Goal: Task Accomplishment & Management: Use online tool/utility

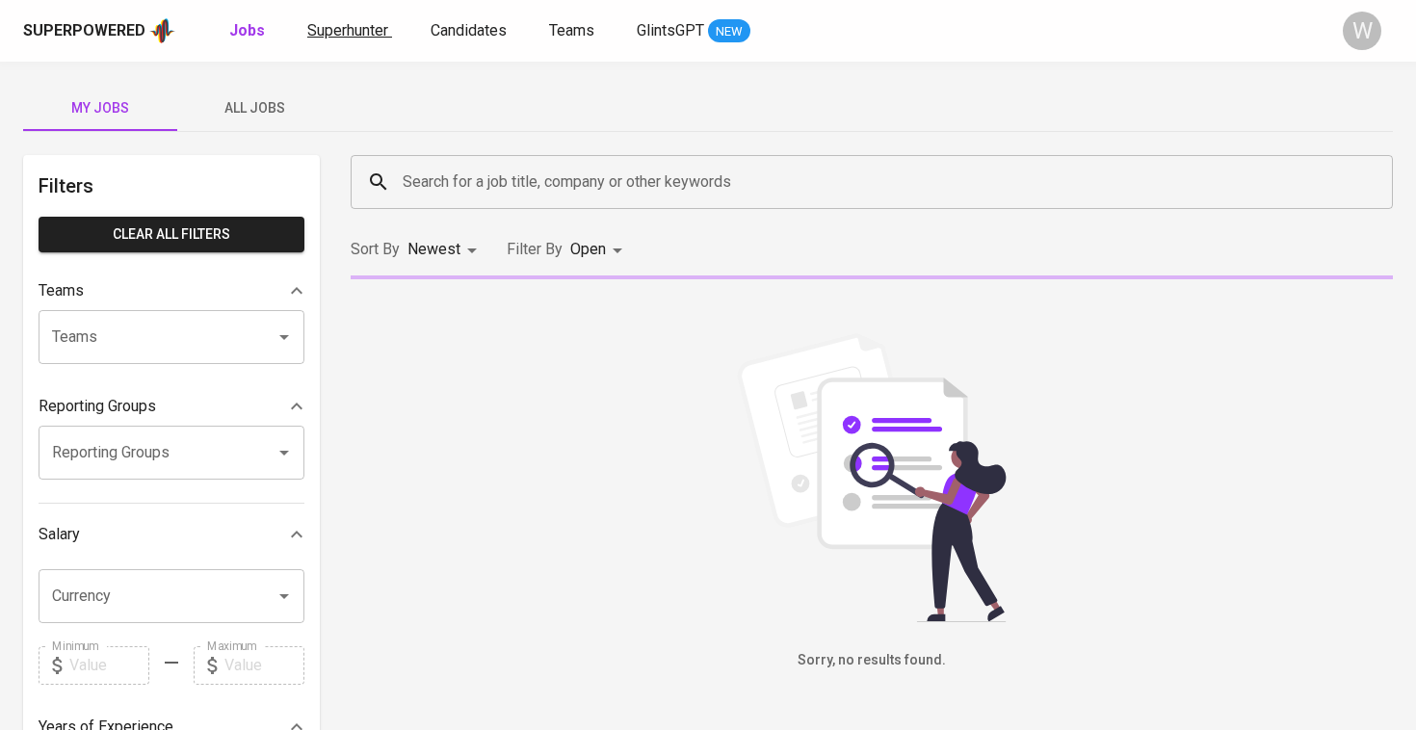
click at [332, 36] on span "Superhunter" at bounding box center [347, 30] width 81 height 18
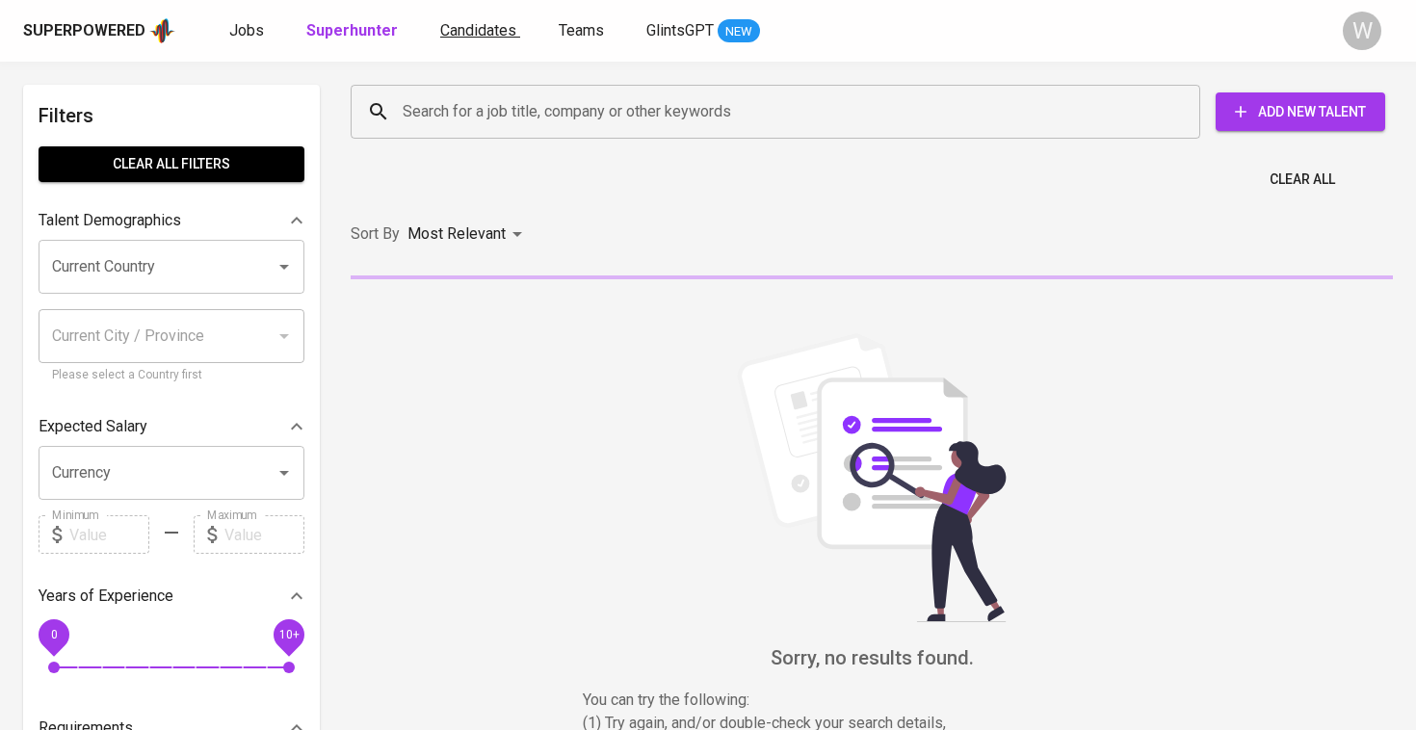
click at [468, 39] on span "Candidates" at bounding box center [478, 30] width 76 height 18
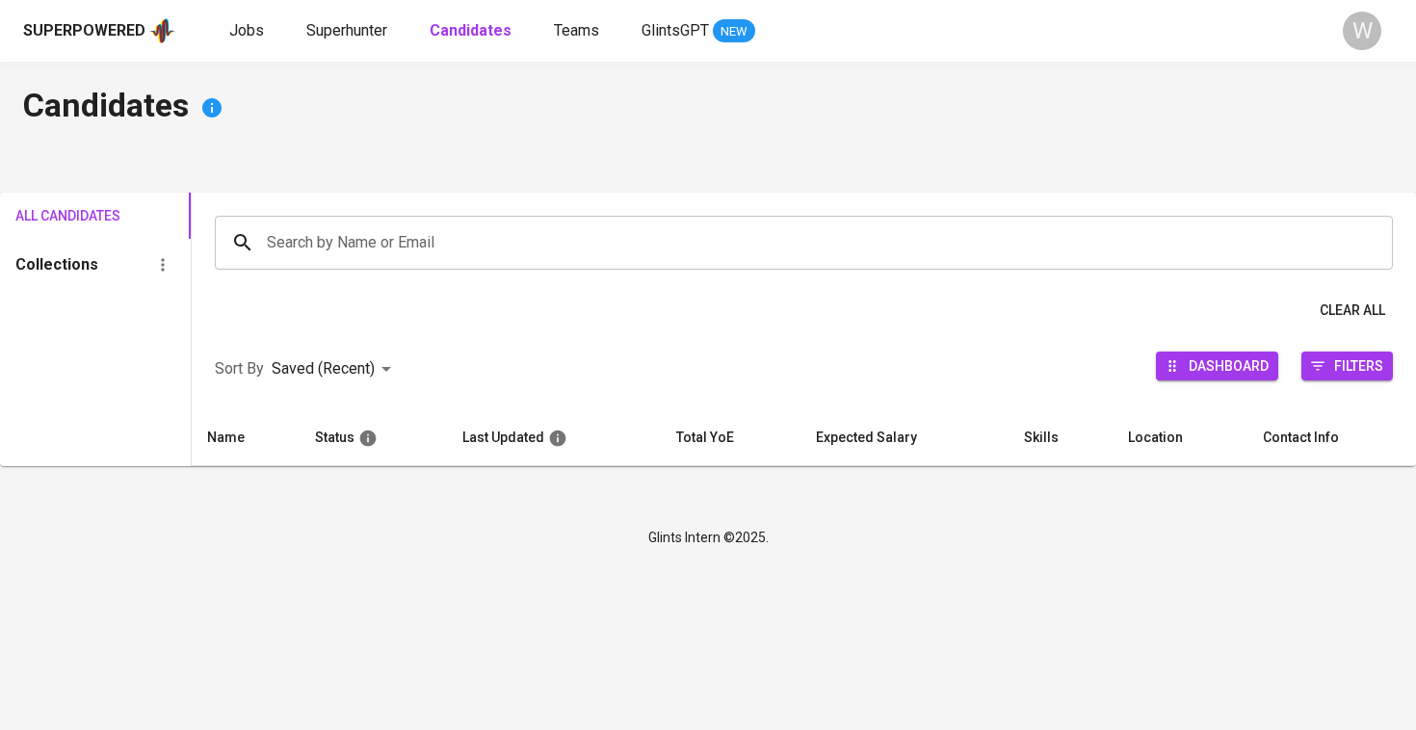
click at [451, 274] on div "Search by Name or Email Search by Name or Email" at bounding box center [804, 243] width 1224 height 100
click at [451, 249] on input "Search by Name or Email" at bounding box center [808, 242] width 1093 height 37
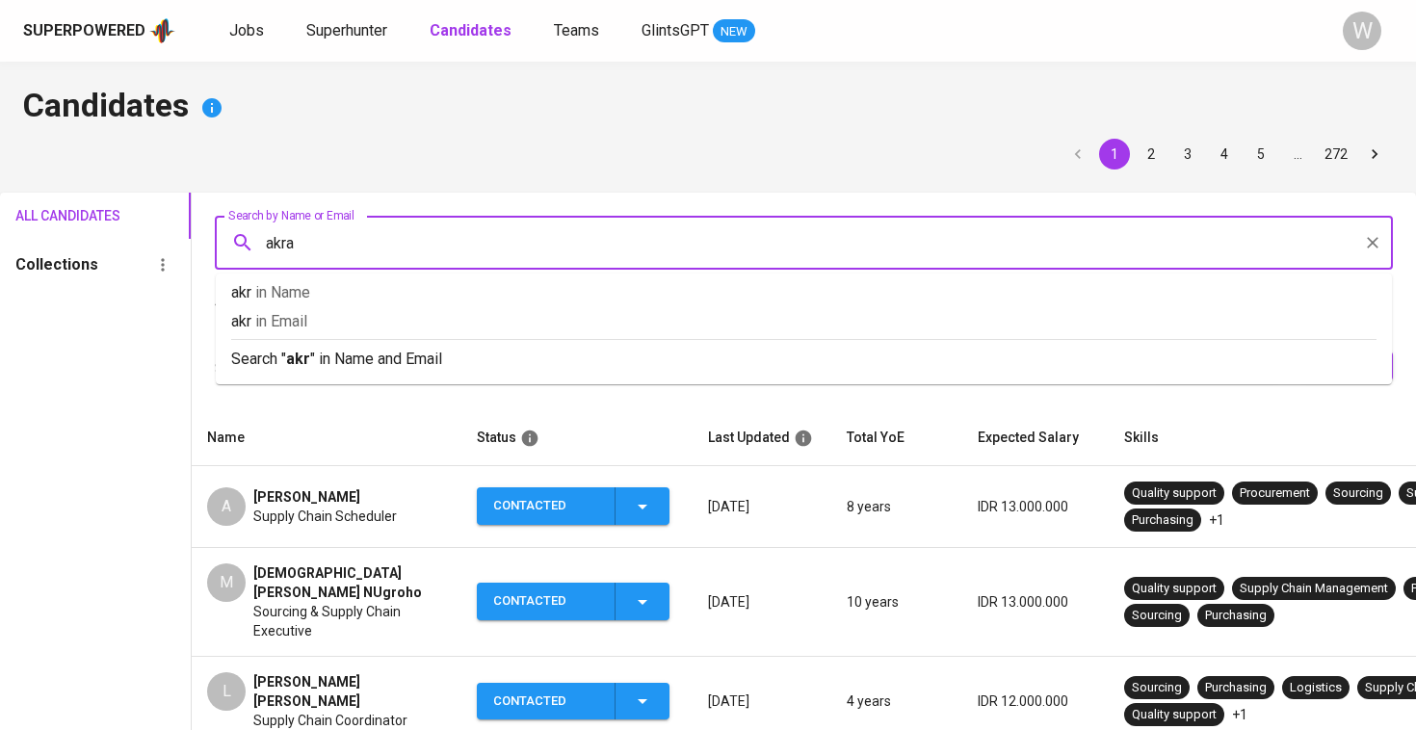
type input "akram"
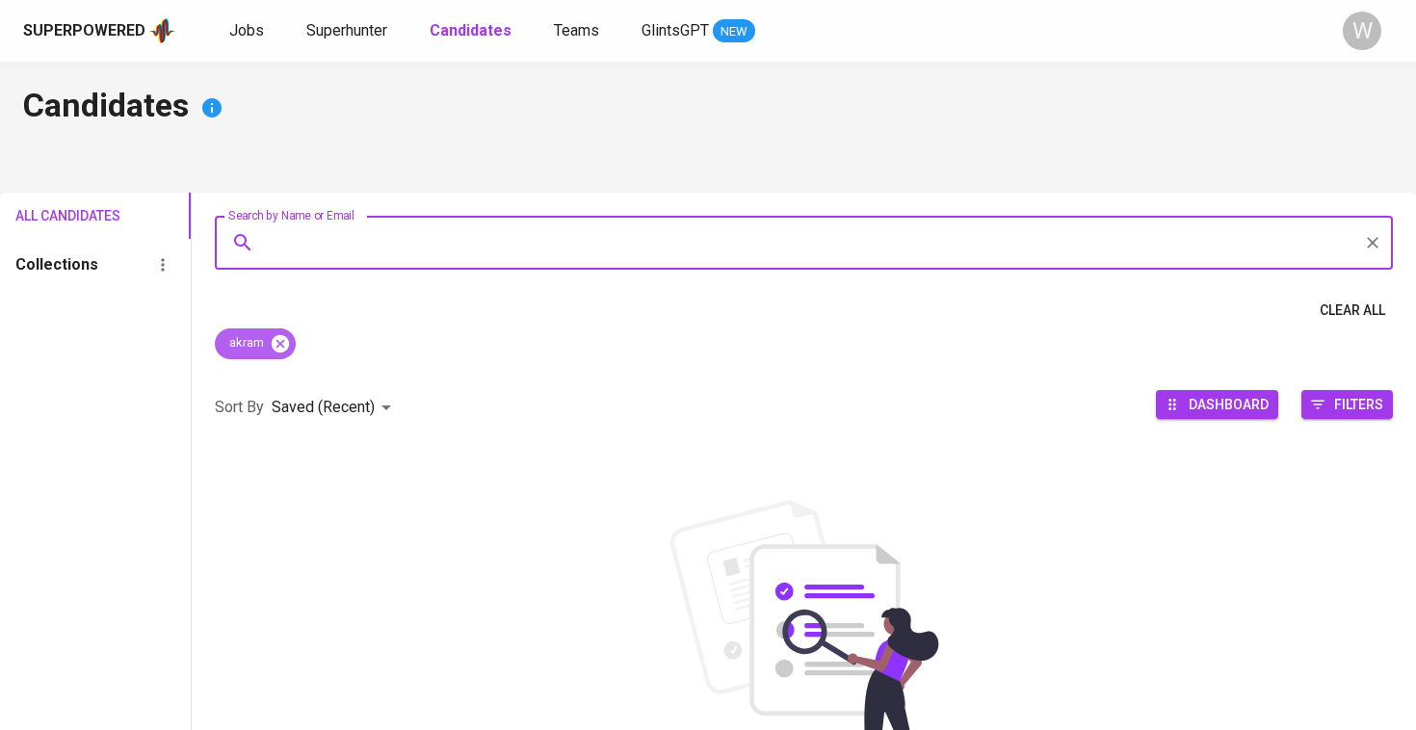
click at [286, 333] on icon at bounding box center [280, 343] width 21 height 21
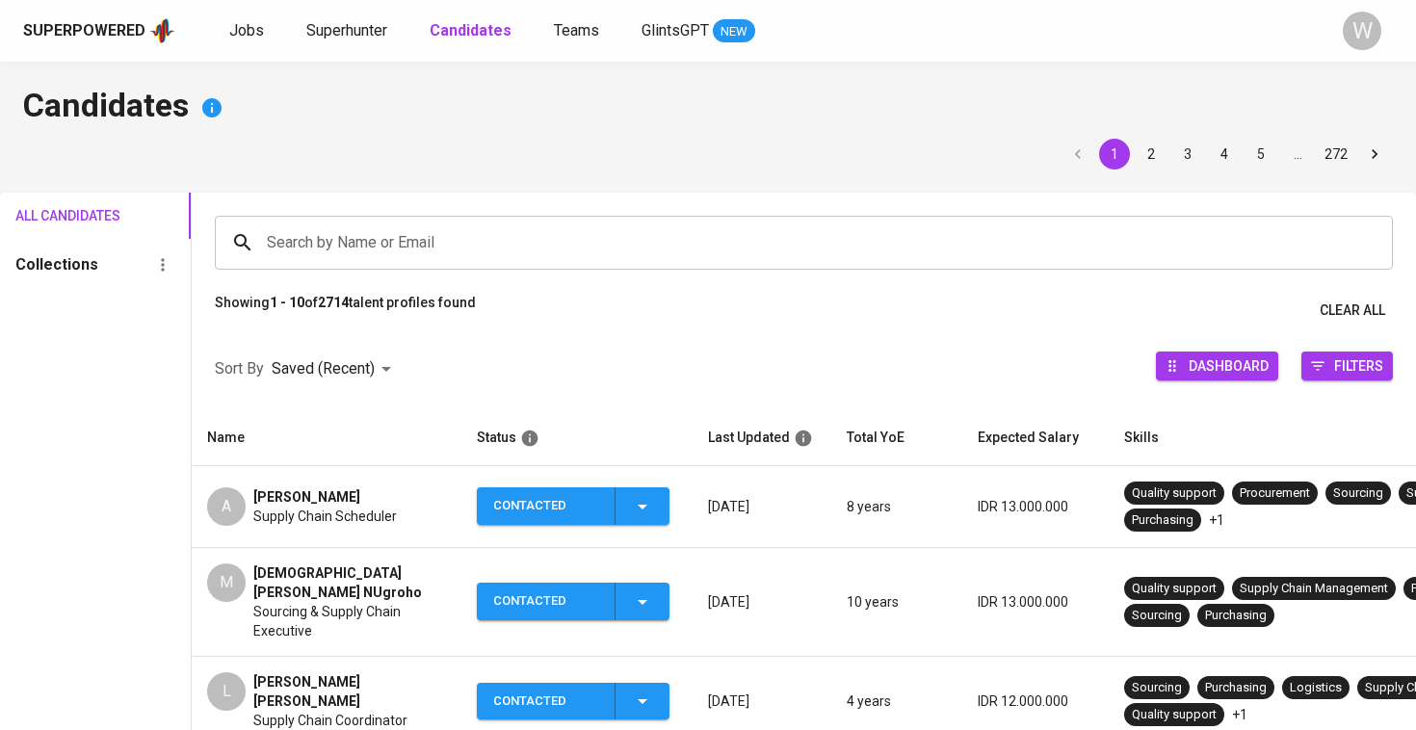
click at [300, 225] on input "Search by Name or Email" at bounding box center [808, 242] width 1093 height 37
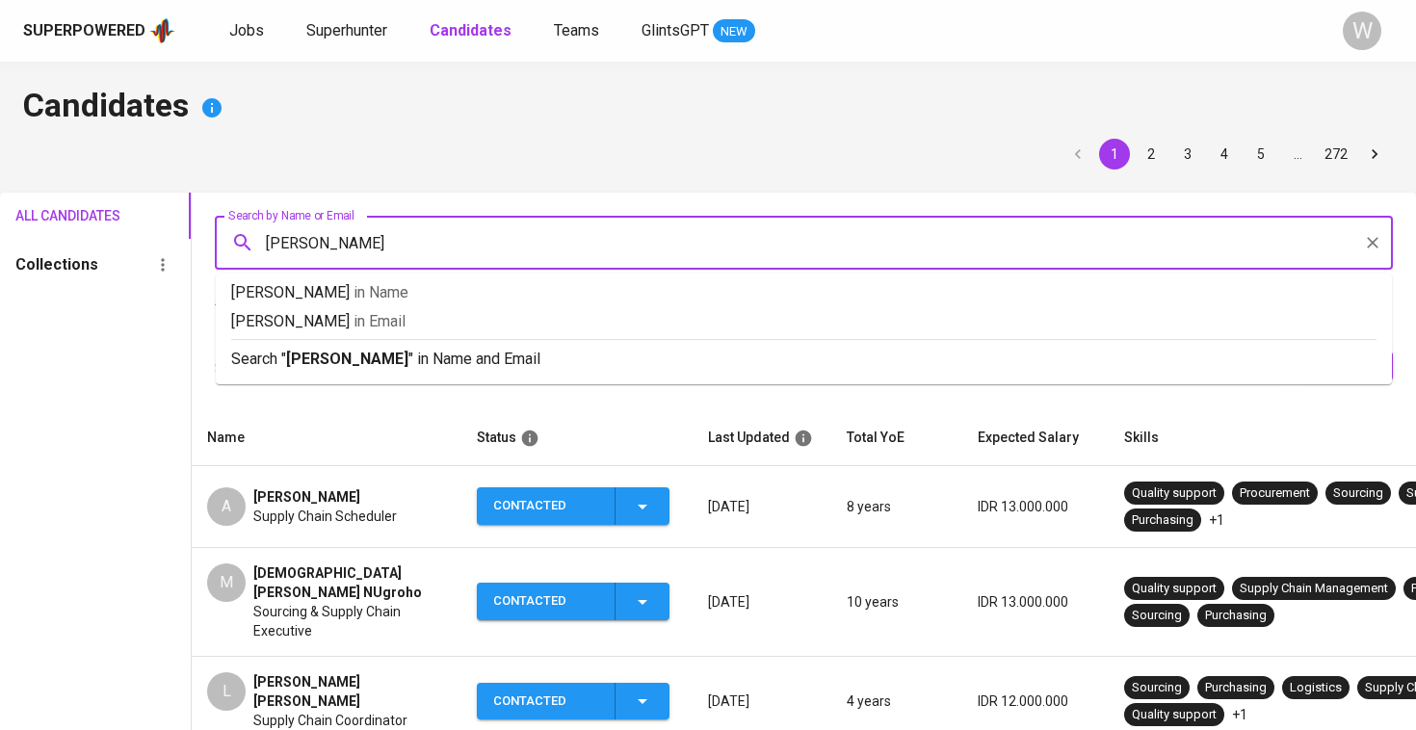
type input "abdullah"
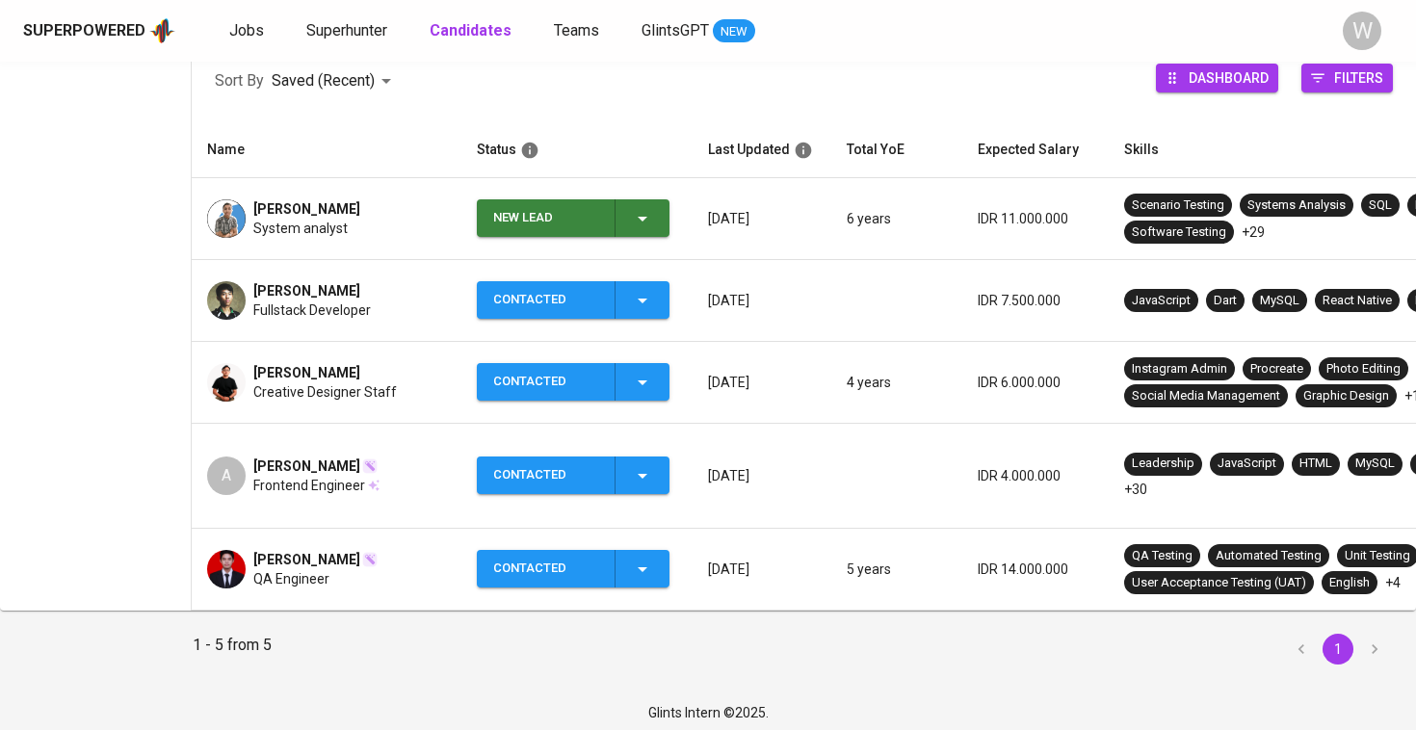
scroll to position [326, 0]
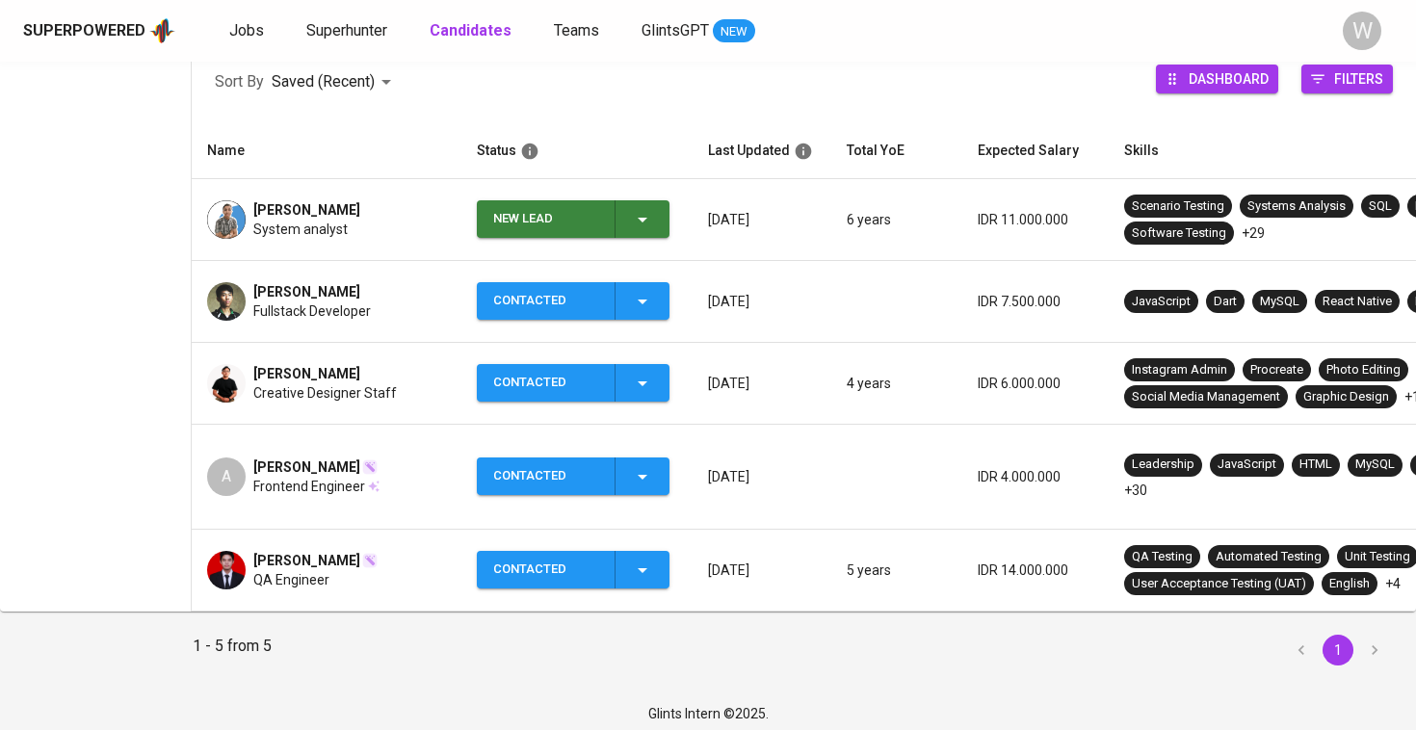
click at [332, 570] on div "QA Engineer" at bounding box center [315, 579] width 124 height 19
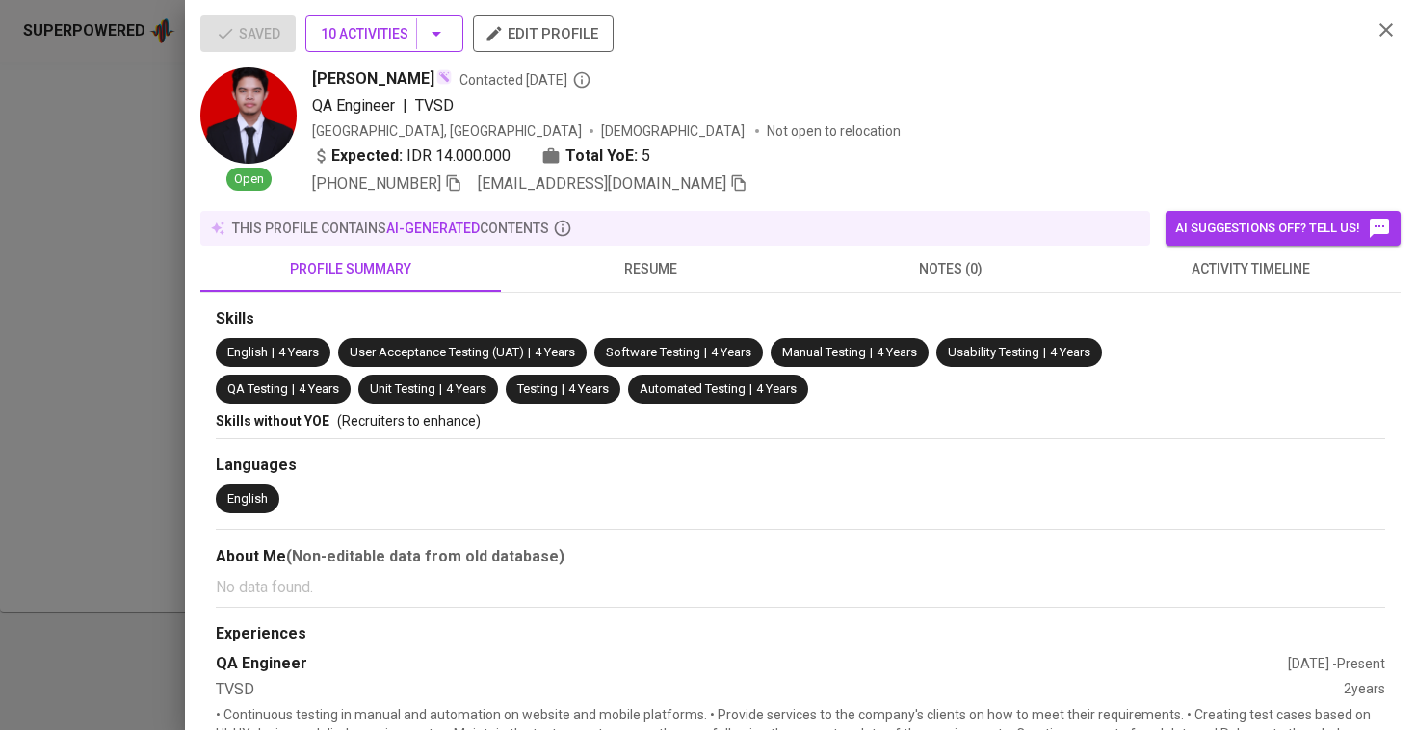
click at [404, 34] on span "10 Activities" at bounding box center [384, 34] width 127 height 24
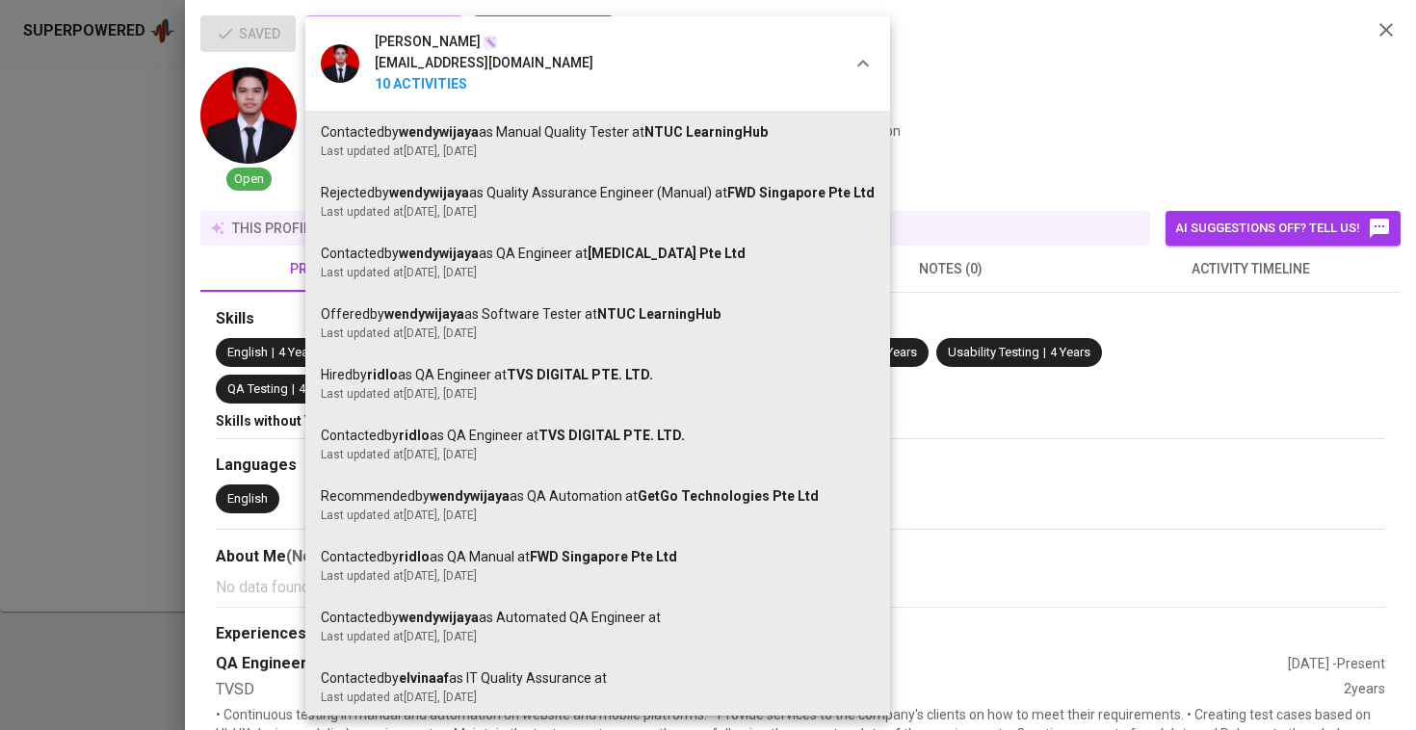
click at [1224, 318] on div at bounding box center [708, 365] width 1416 height 730
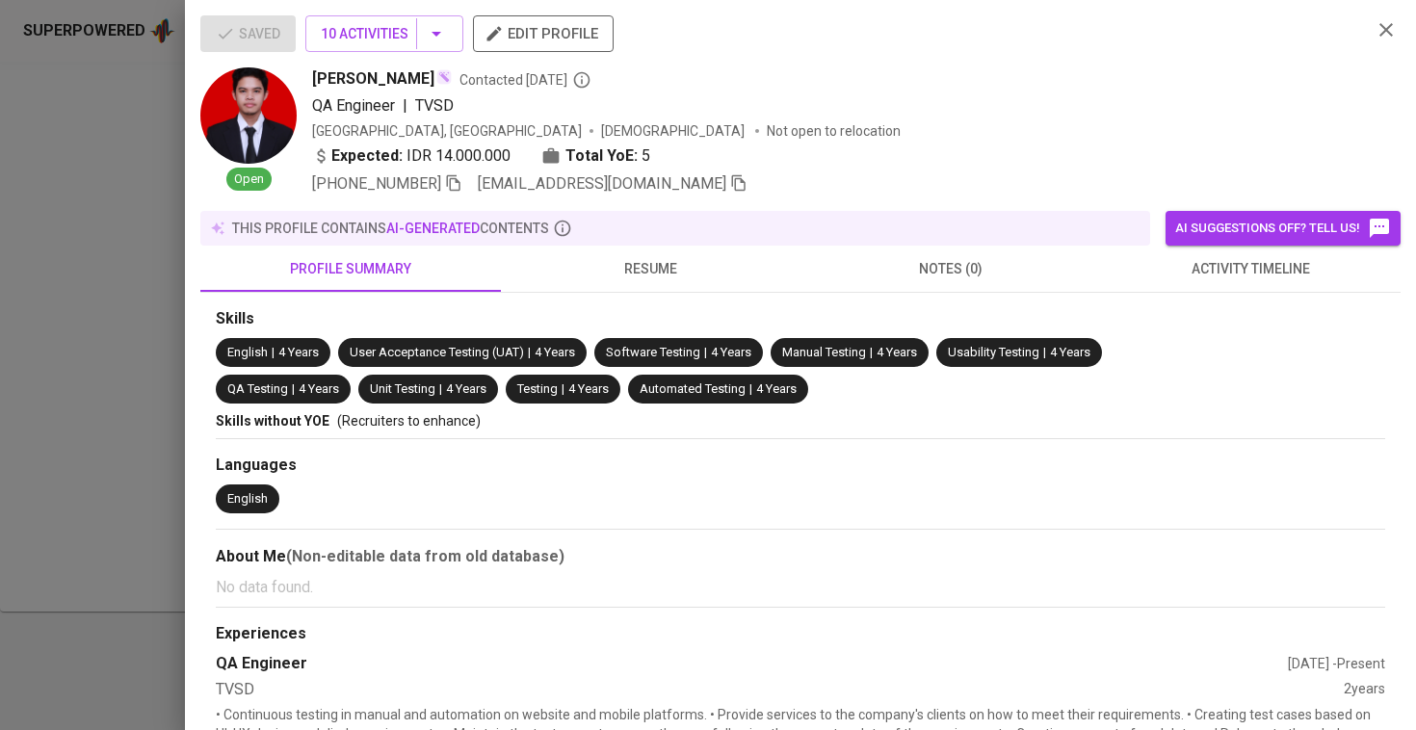
click at [1224, 318] on div "Muhammad Abdullah muhakramabdullah@gmail.com 10 Activities Contacted by wendywi…" at bounding box center [708, 365] width 1416 height 730
click at [1226, 283] on button "activity timeline" at bounding box center [1251, 269] width 300 height 46
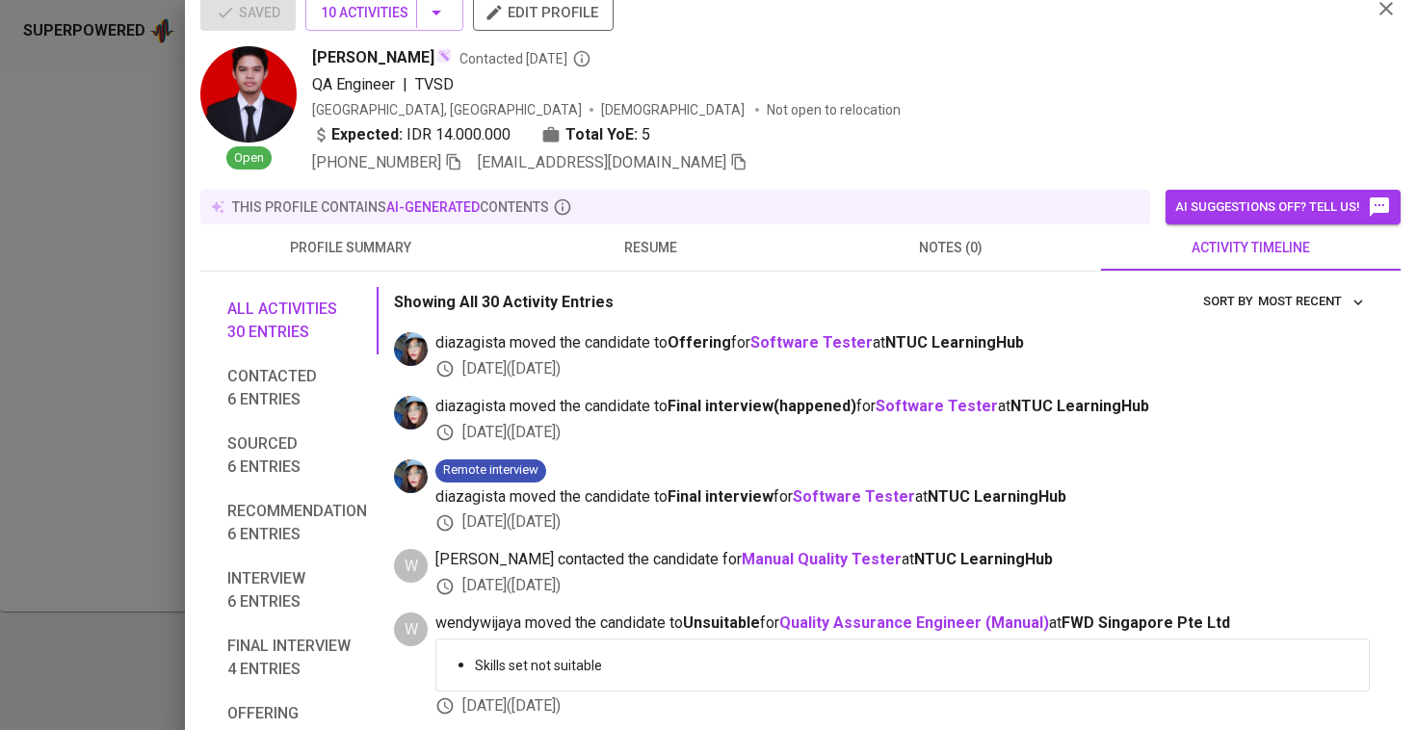
scroll to position [21, 0]
click at [33, 201] on div at bounding box center [708, 365] width 1416 height 730
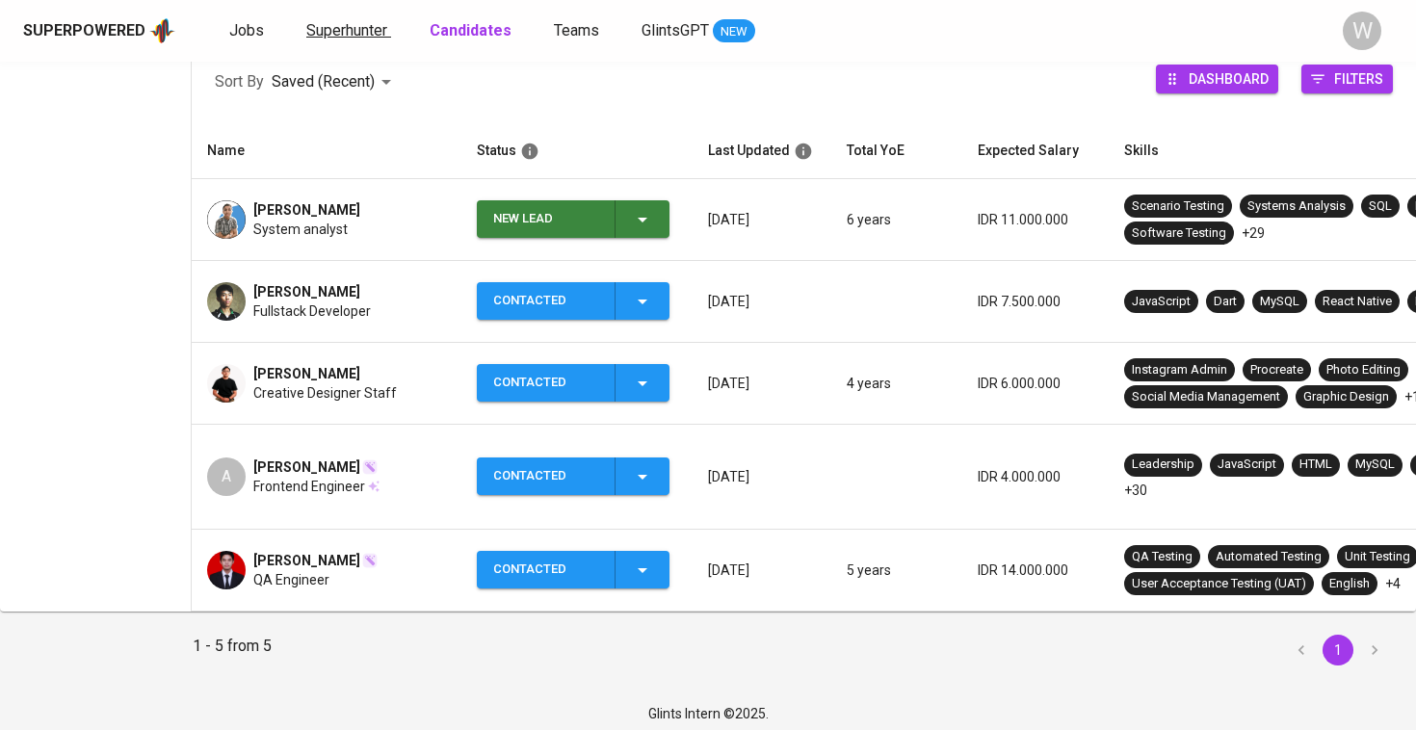
click at [338, 24] on span "Superhunter" at bounding box center [346, 30] width 81 height 18
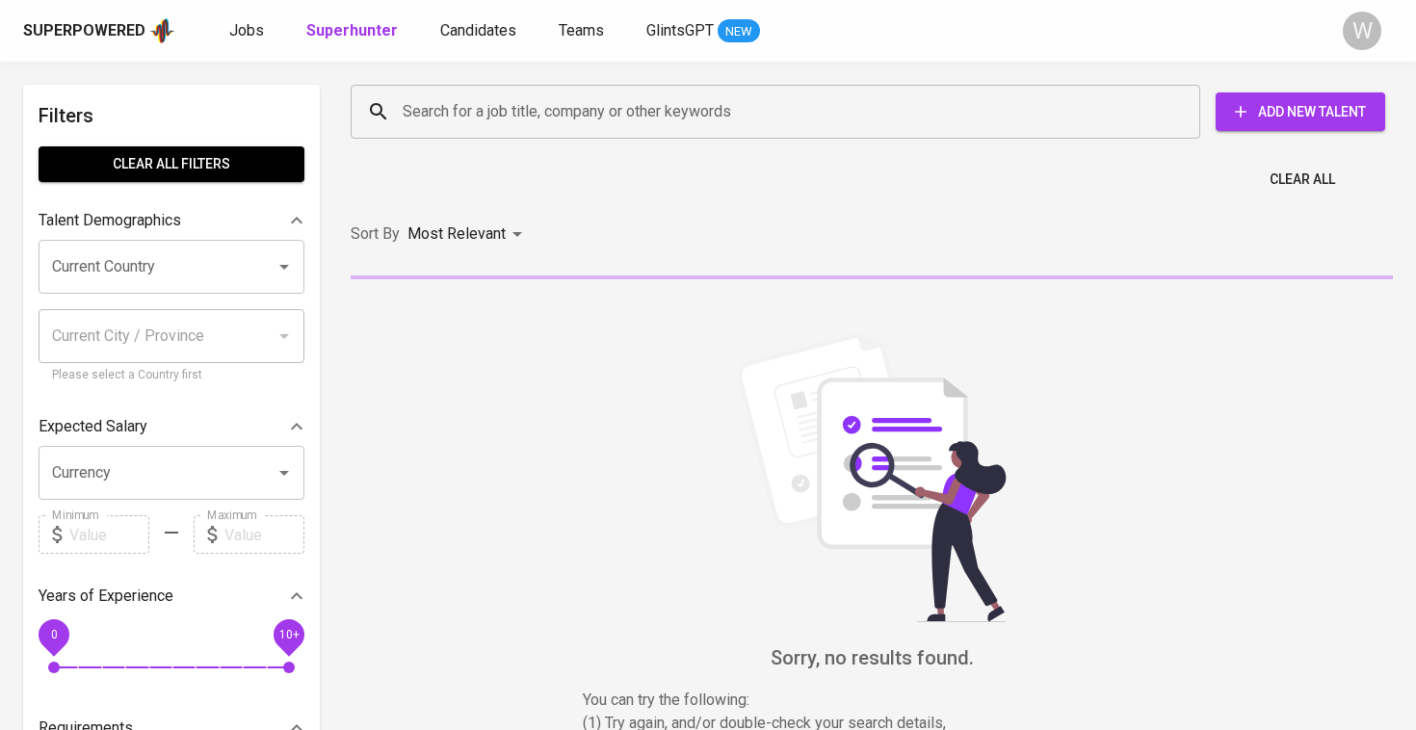
click at [456, 103] on input "Search for a job title, company or other keywords" at bounding box center [780, 111] width 765 height 37
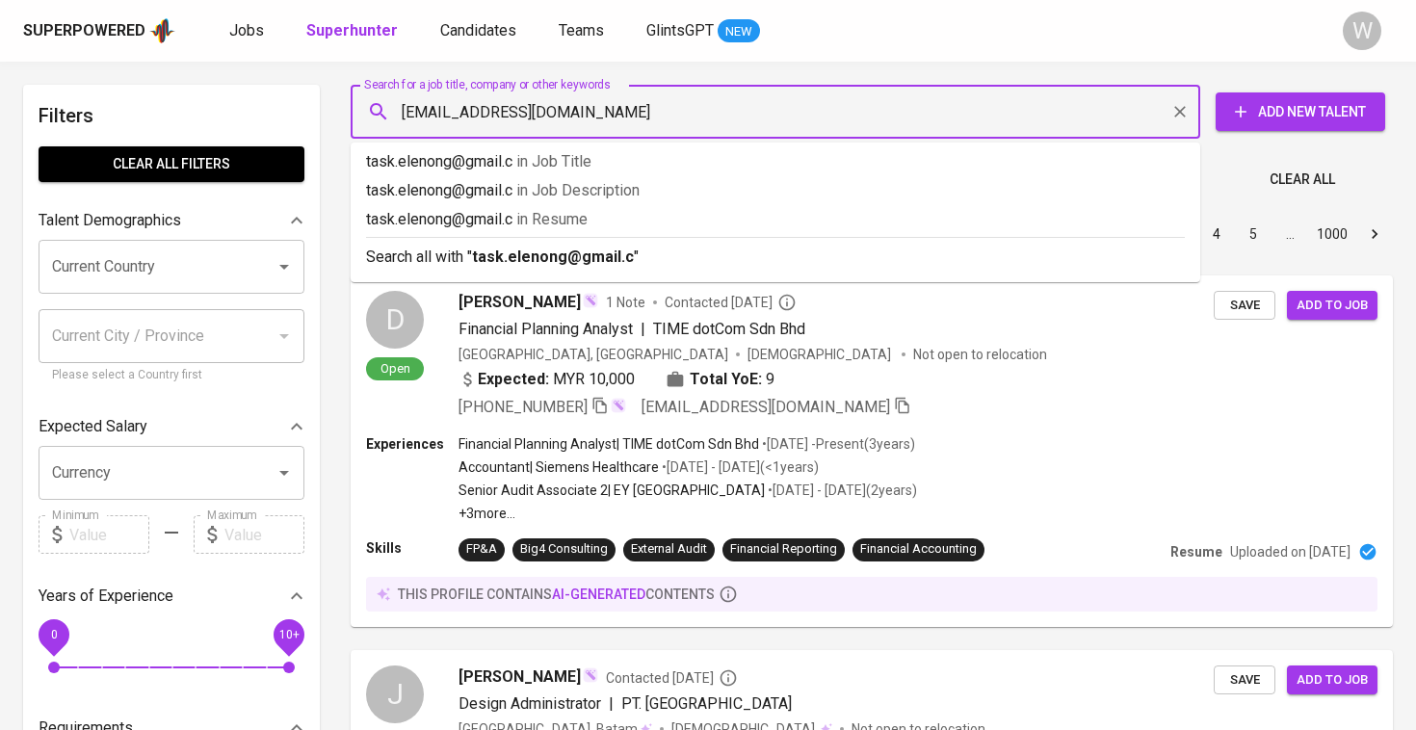
type input "task.elenong@gmail.com"
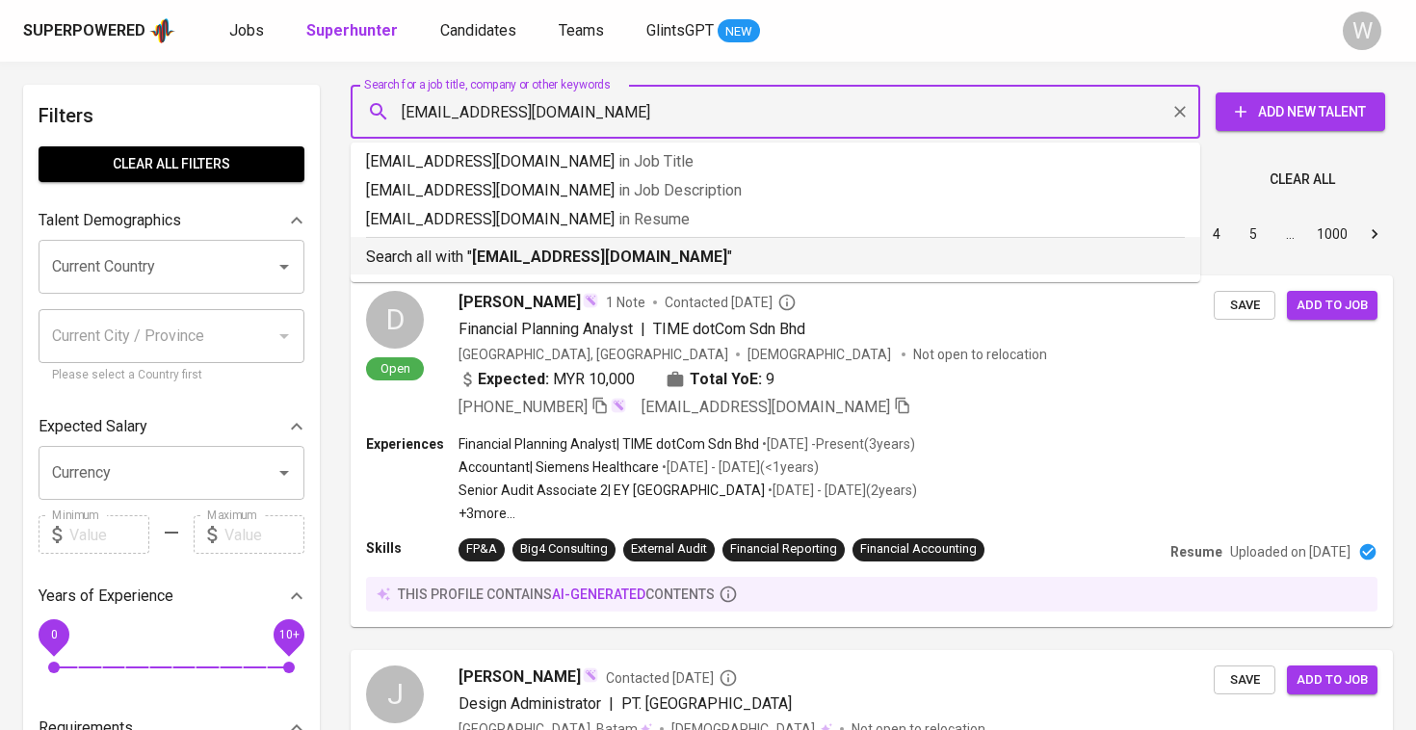
click at [524, 240] on div "Search all with " task.elenong@gmail.com "" at bounding box center [775, 253] width 819 height 32
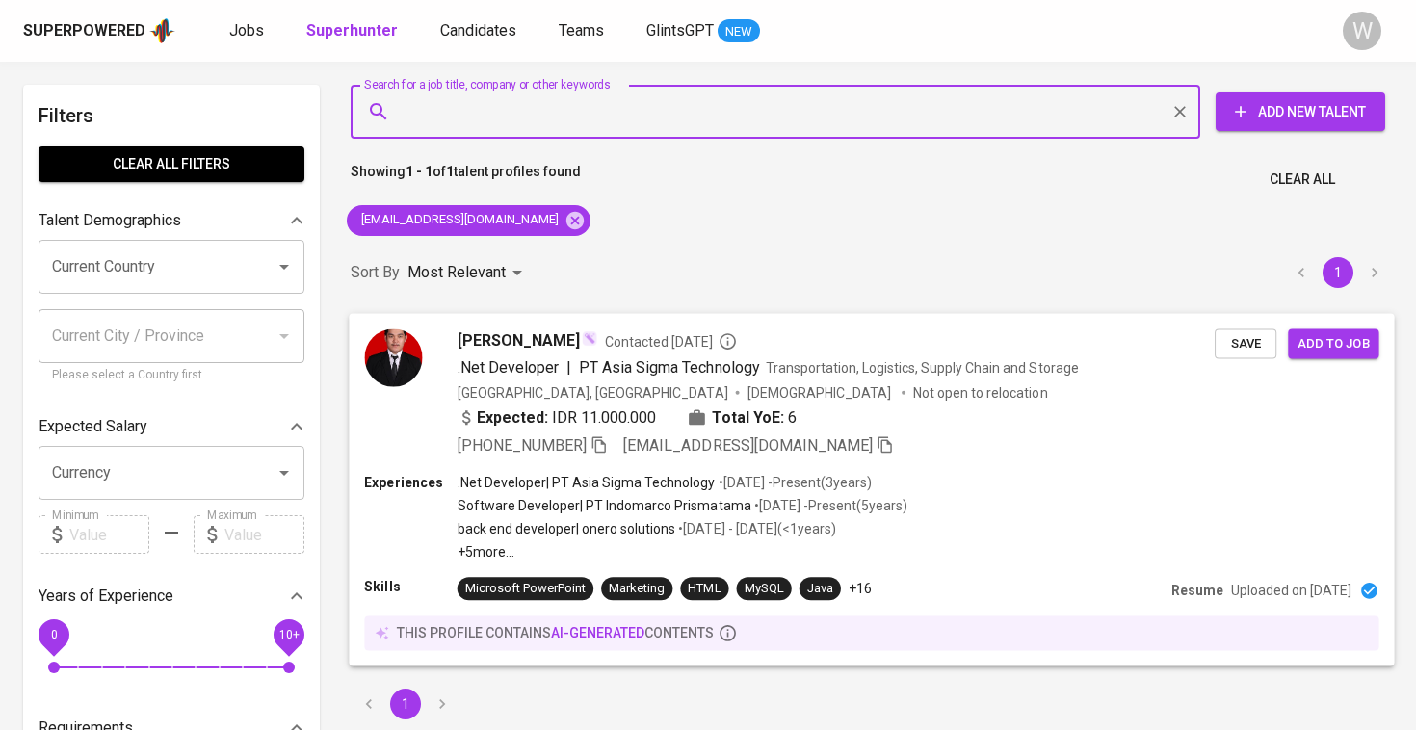
click at [537, 367] on span ".Net Developer" at bounding box center [507, 366] width 101 height 18
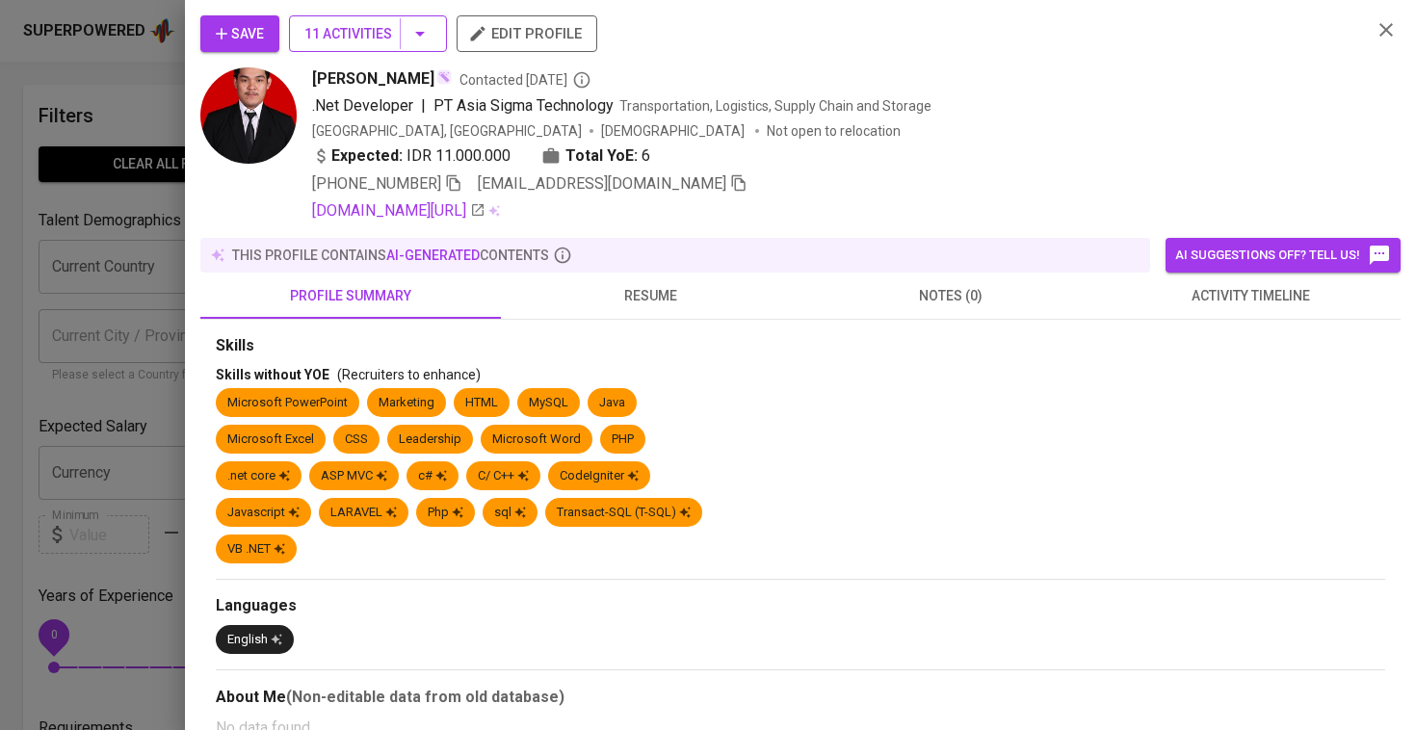
click at [365, 45] on button "11 Activities" at bounding box center [368, 33] width 158 height 37
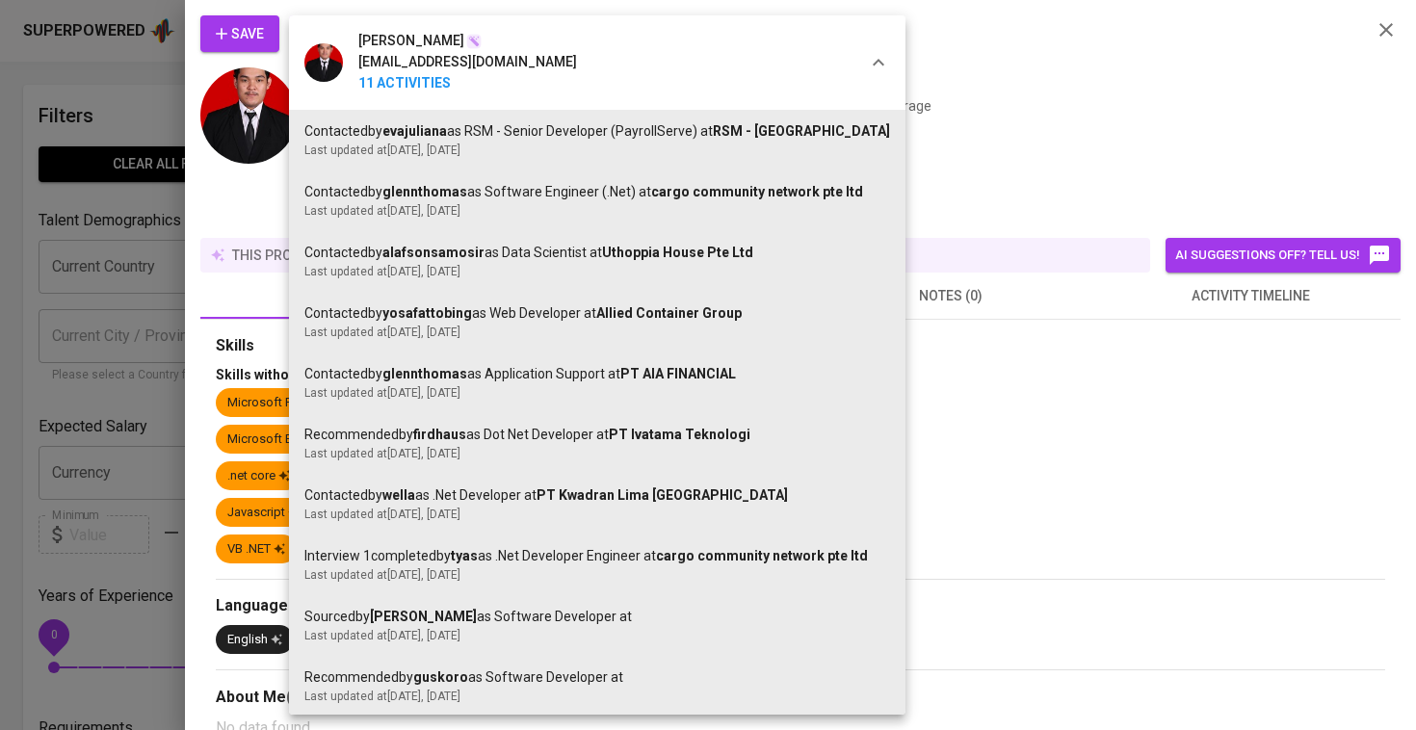
click at [1170, 313] on div at bounding box center [708, 365] width 1416 height 730
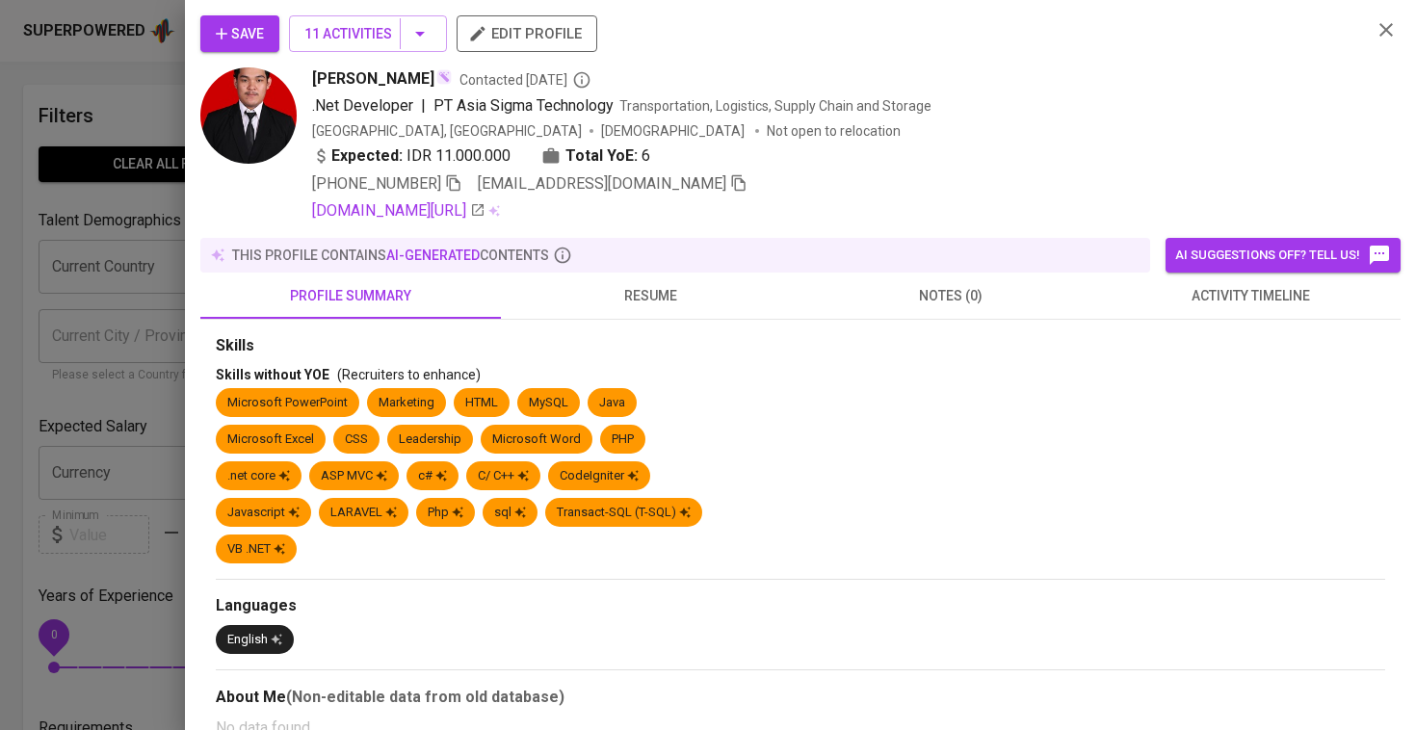
click at [1170, 313] on div "Elen ELEN task.elenong@gmail.com 11 Activities Contacted by evajuliana as RSM -…" at bounding box center [708, 365] width 1416 height 730
click at [1170, 313] on button "activity timeline" at bounding box center [1251, 296] width 300 height 46
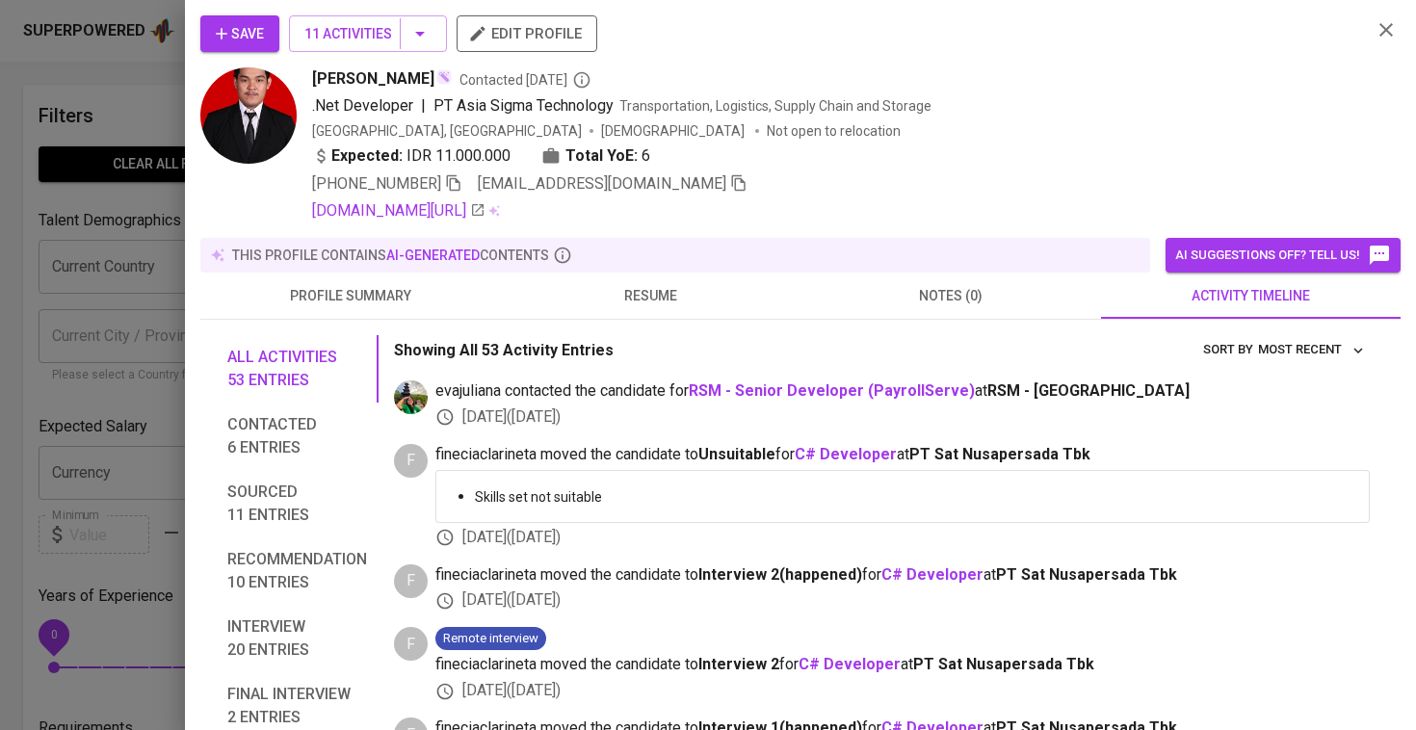
click at [145, 70] on div at bounding box center [708, 365] width 1416 height 730
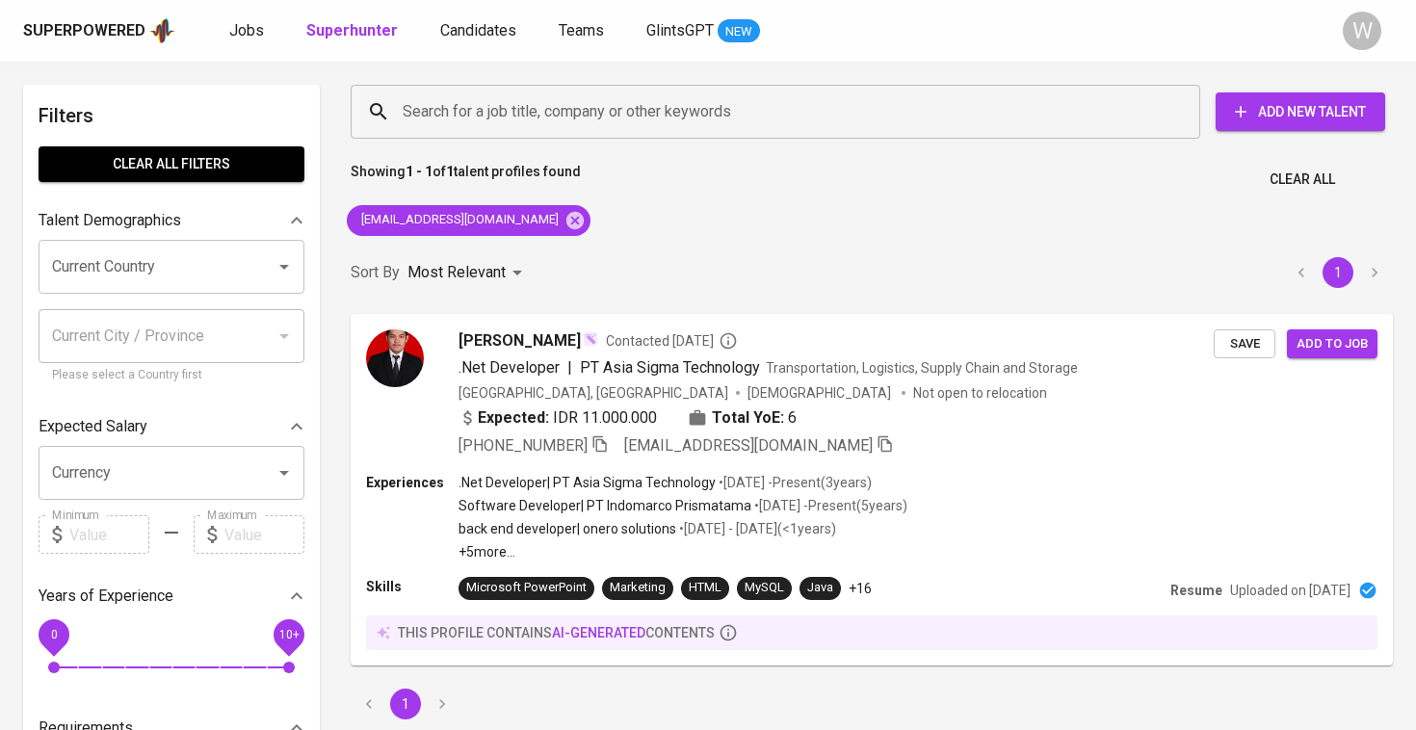
click at [273, 30] on div "Jobs Superhunter Candidates Teams GlintsGPT NEW" at bounding box center [494, 31] width 531 height 24
click at [243, 28] on span "Jobs" at bounding box center [246, 30] width 35 height 18
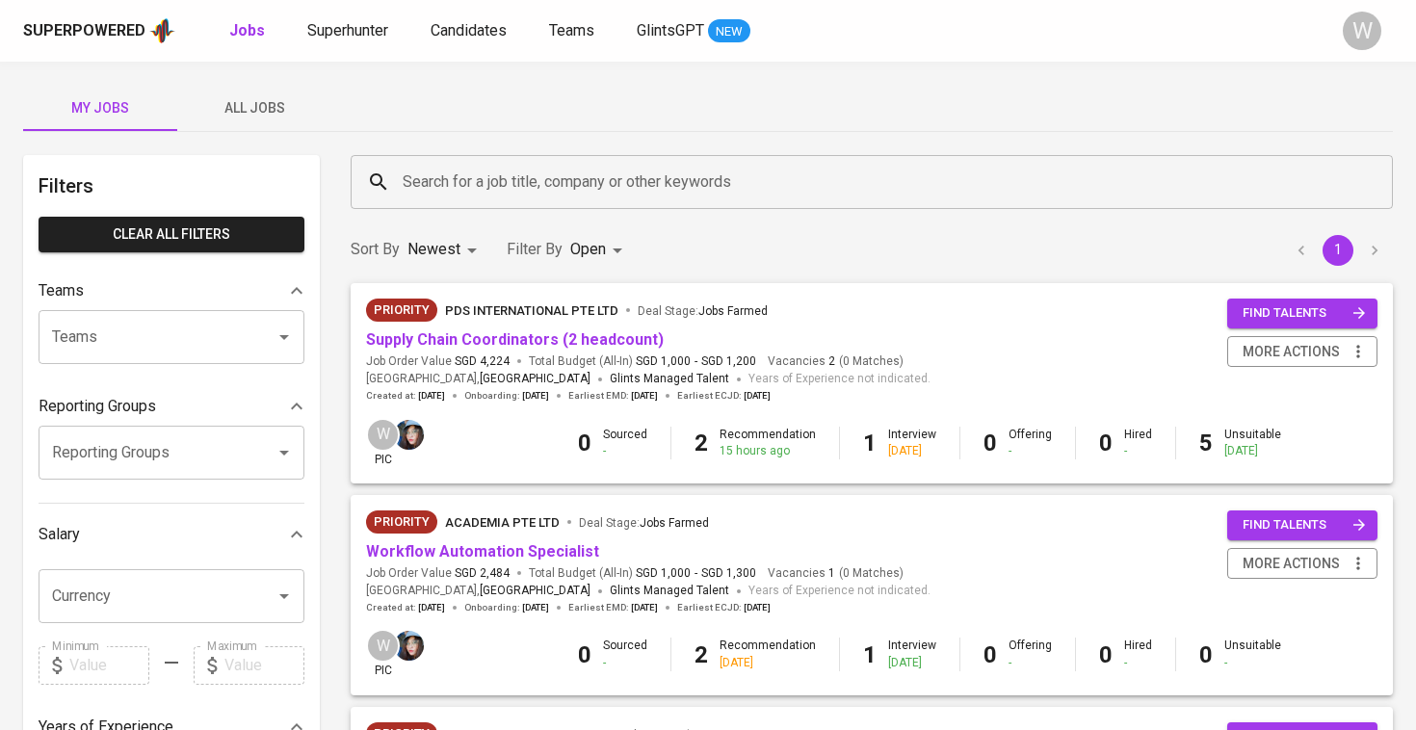
click at [271, 107] on span "All Jobs" at bounding box center [254, 108] width 131 height 24
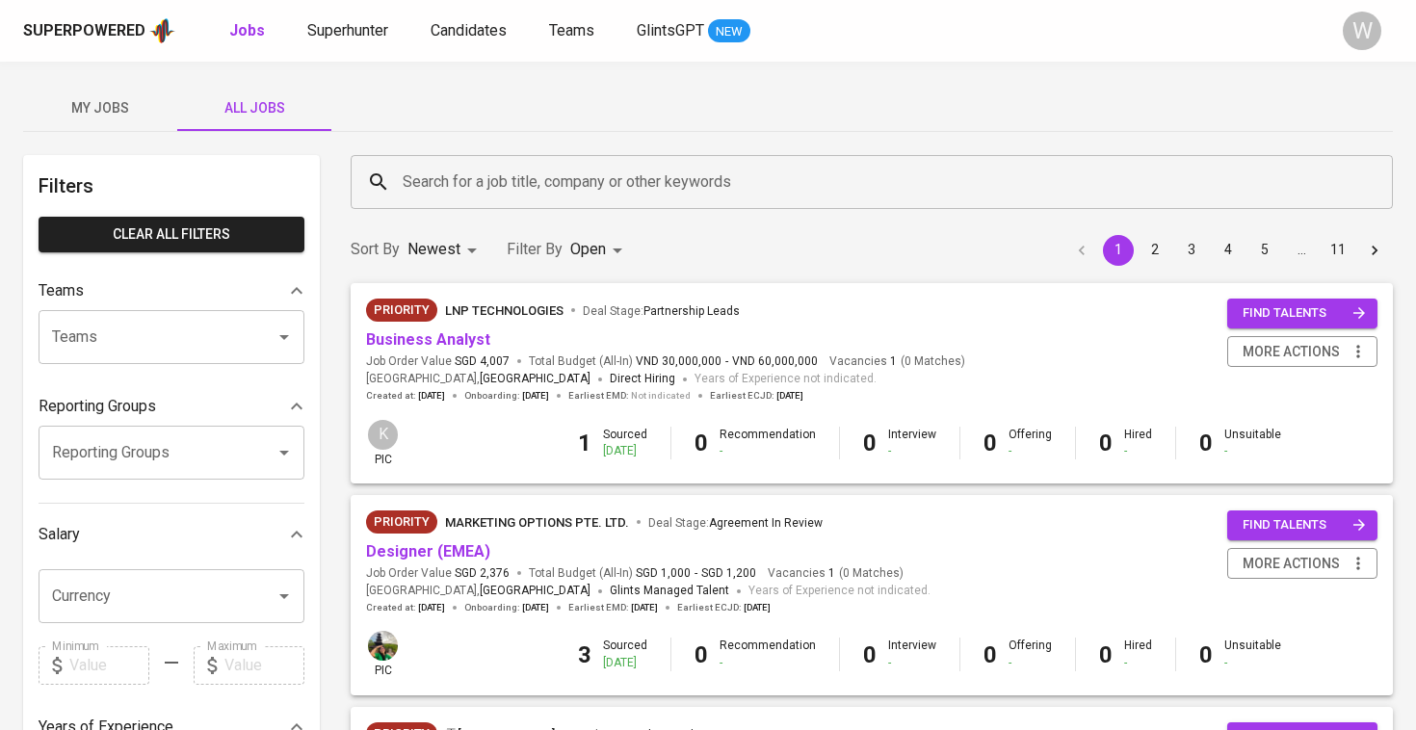
click at [468, 193] on input "Search for a job title, company or other keywords" at bounding box center [876, 182] width 957 height 37
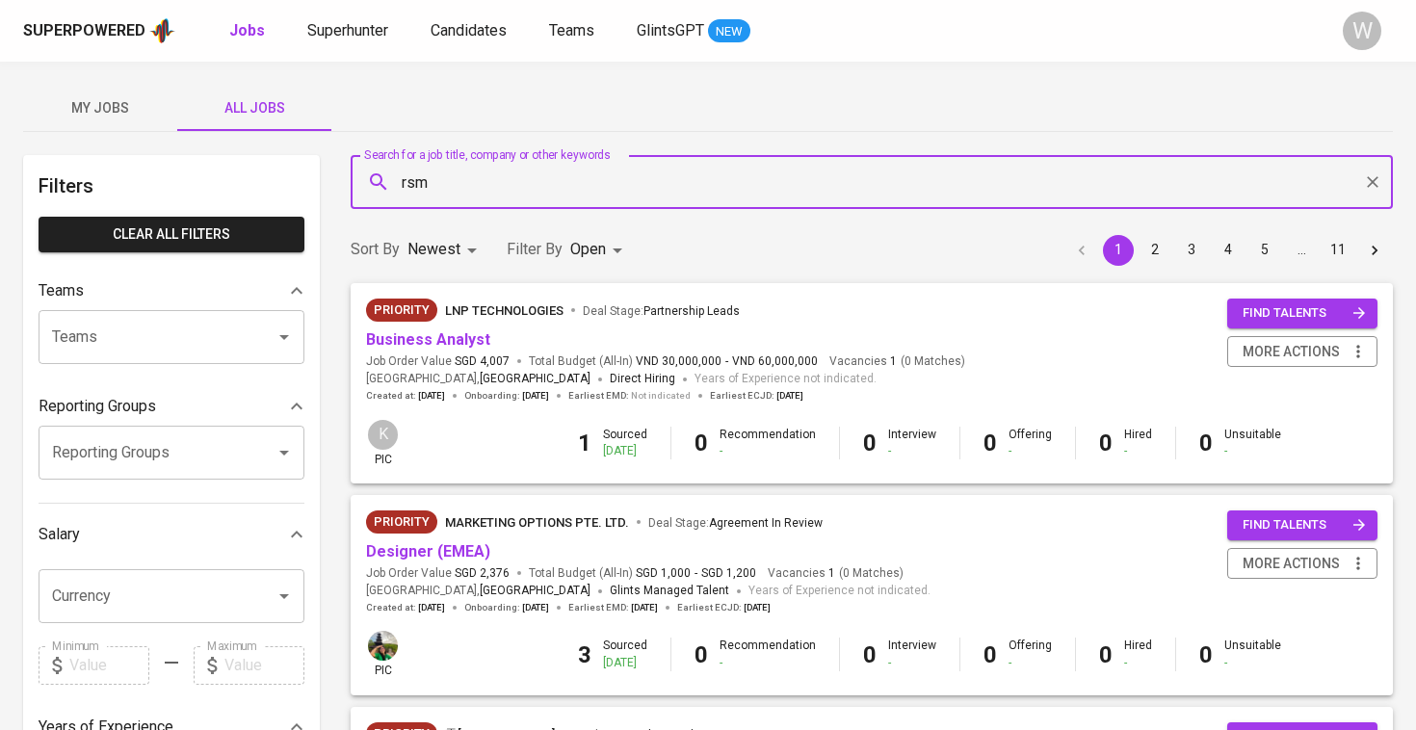
type input "rsm"
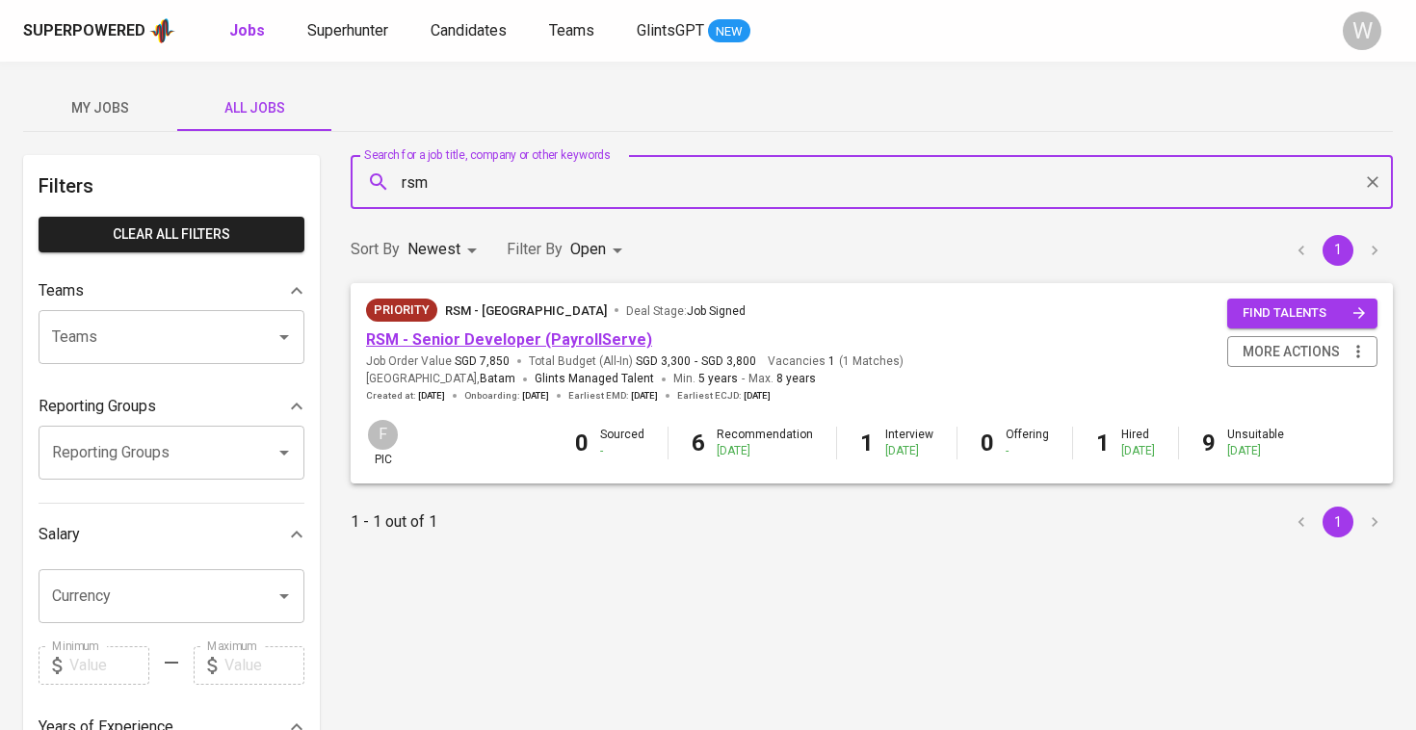
click at [541, 340] on link "RSM - Senior Developer (PayrollServe)" at bounding box center [509, 339] width 286 height 18
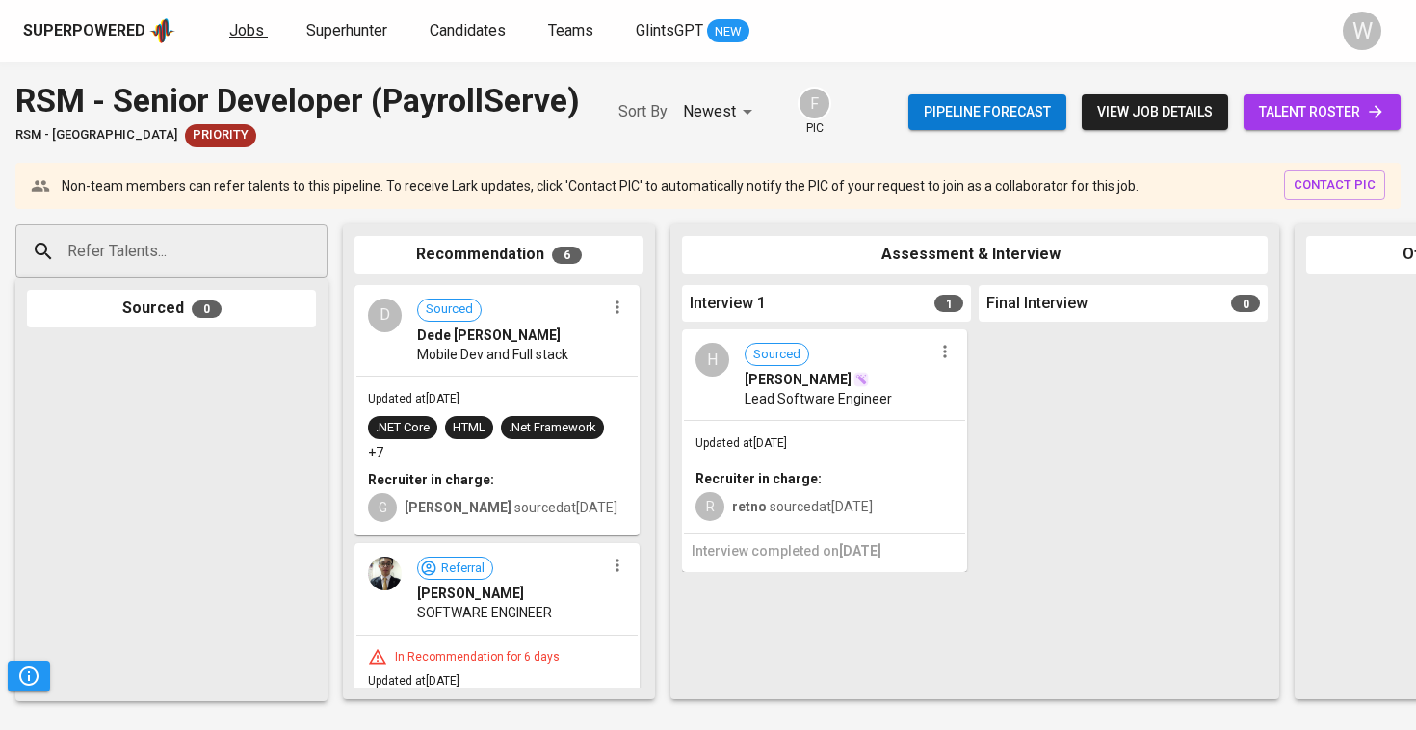
click at [240, 21] on span "Jobs" at bounding box center [246, 30] width 35 height 18
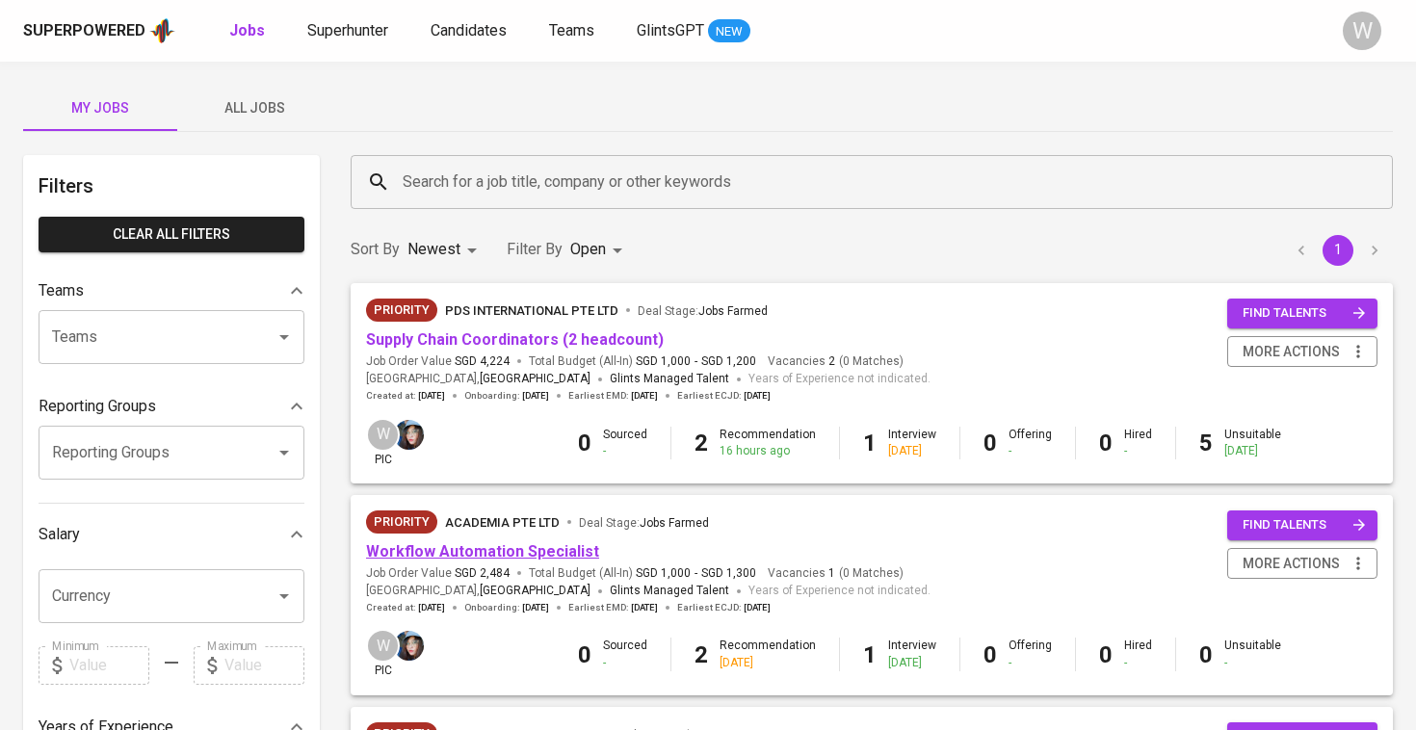
click at [532, 543] on link "Workflow Automation Specialist" at bounding box center [482, 551] width 233 height 18
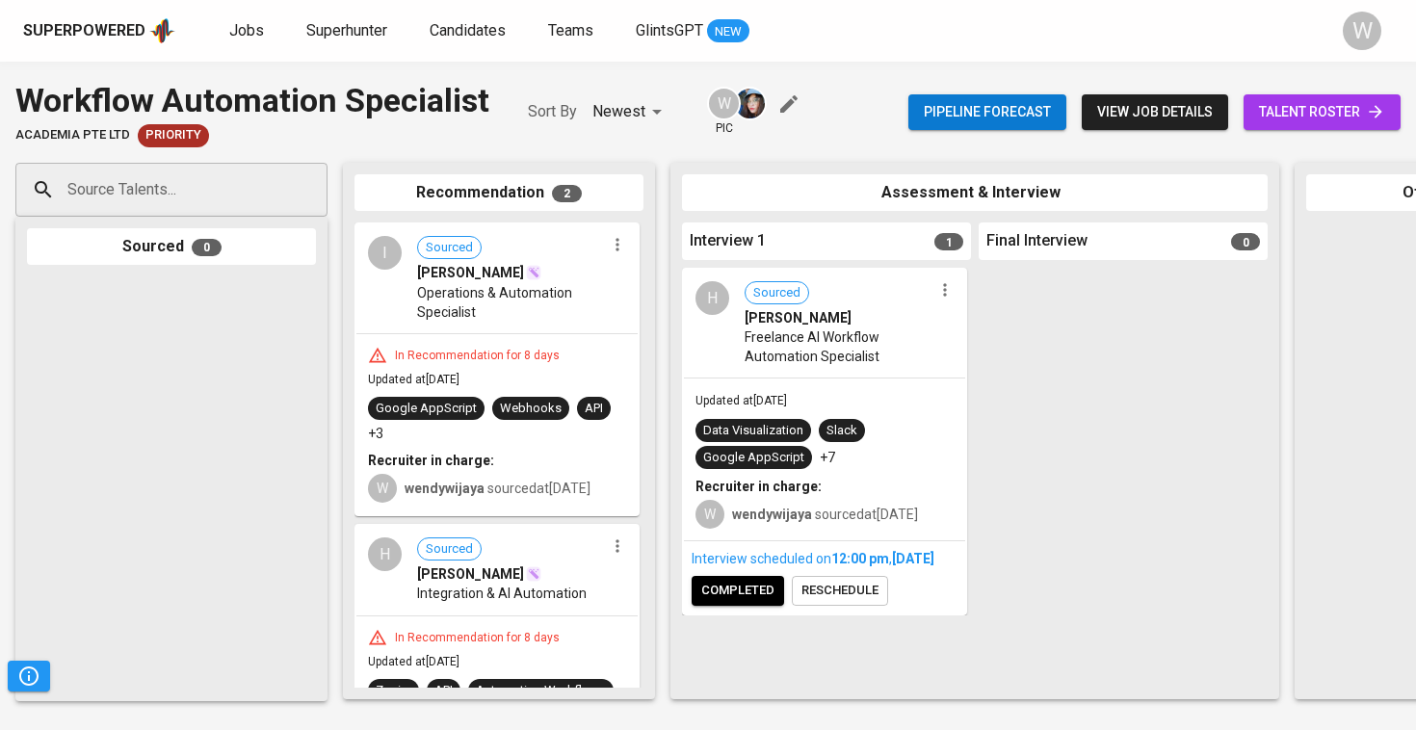
click at [835, 602] on span "reschedule" at bounding box center [839, 591] width 77 height 22
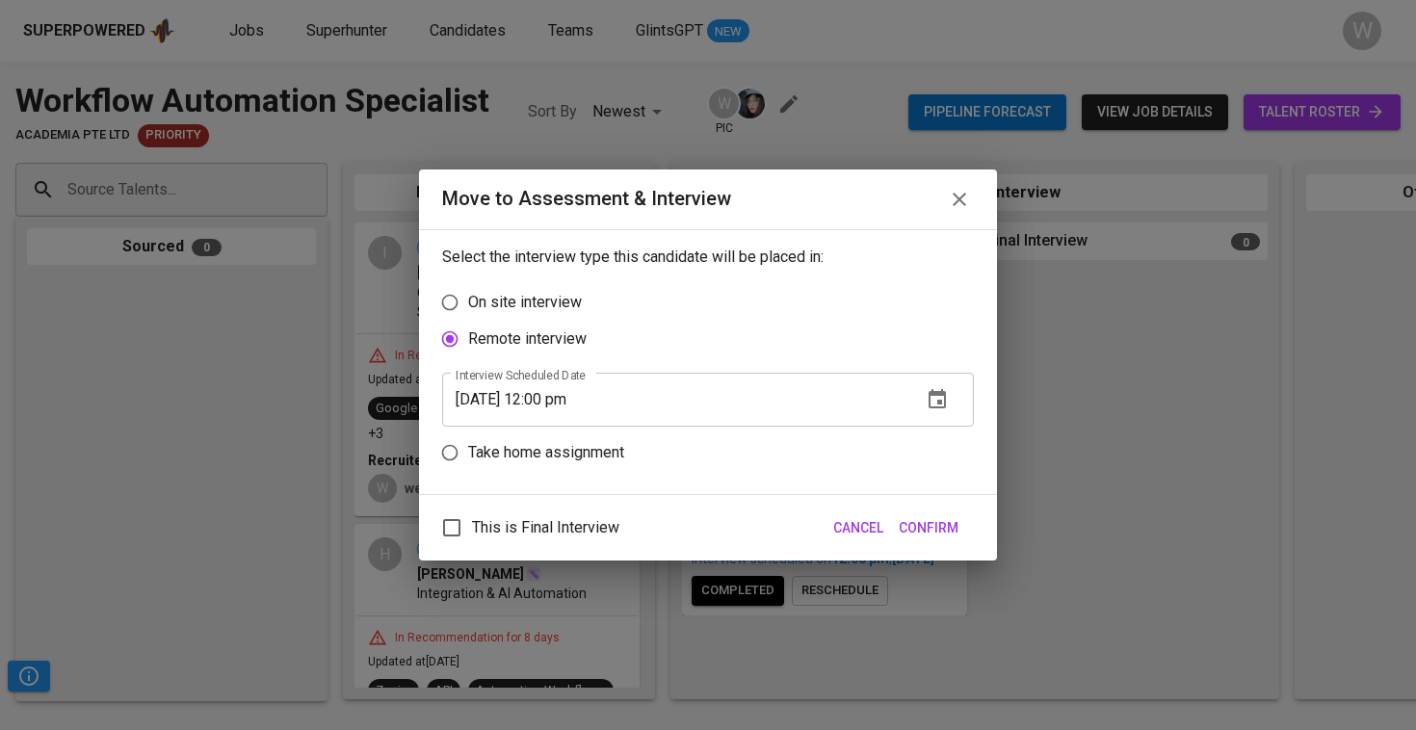
click at [492, 400] on input "08/18/2025 12:00 pm" at bounding box center [674, 400] width 464 height 54
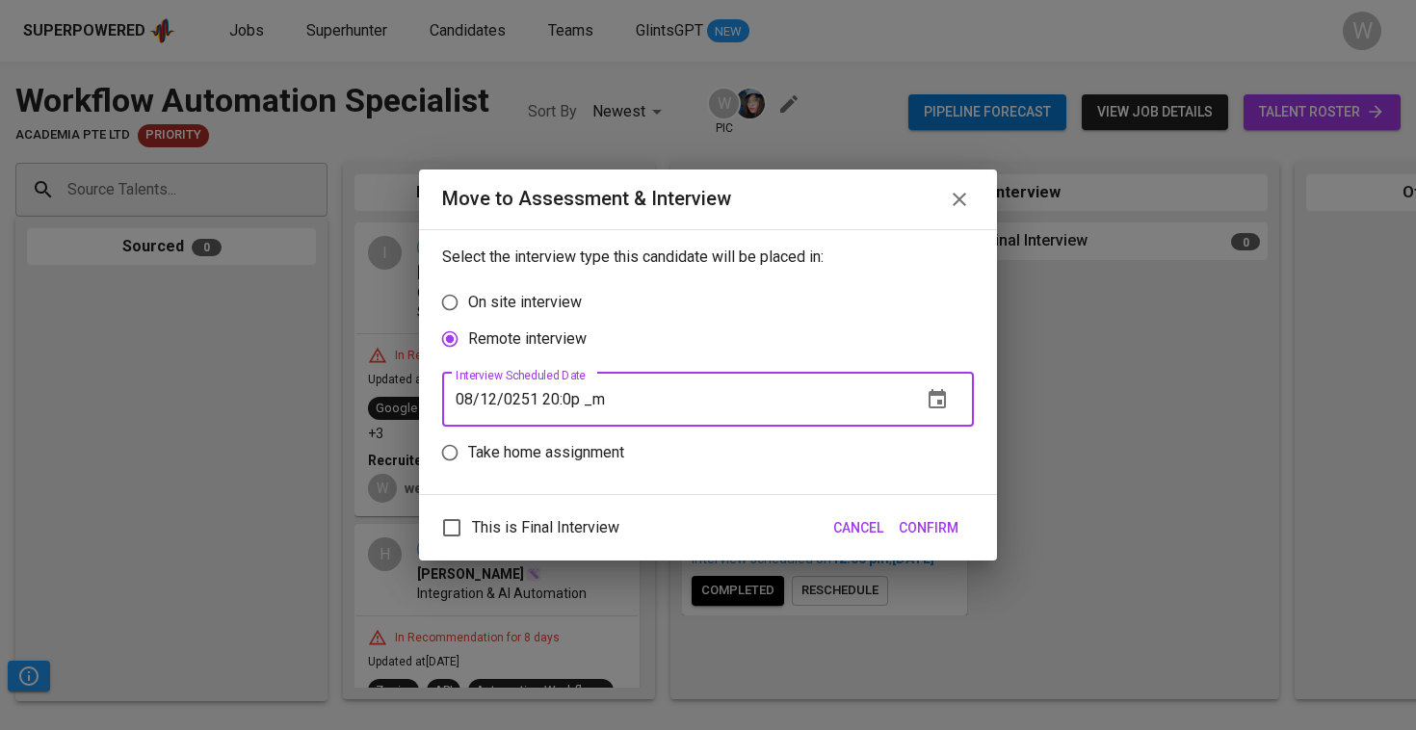
type input "08/19/2025 12:00 pm"
click at [947, 533] on span "Confirm" at bounding box center [929, 528] width 60 height 24
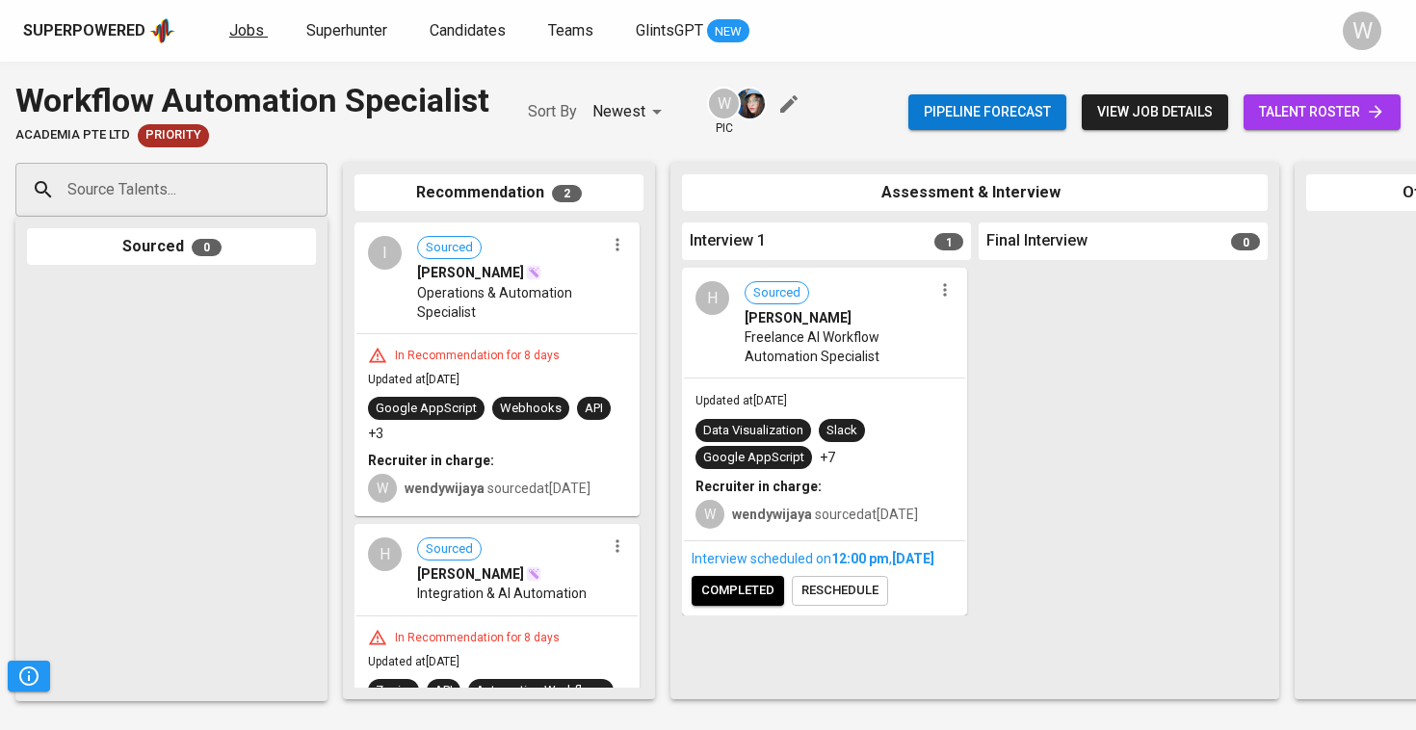
click at [249, 22] on span "Jobs" at bounding box center [246, 30] width 35 height 18
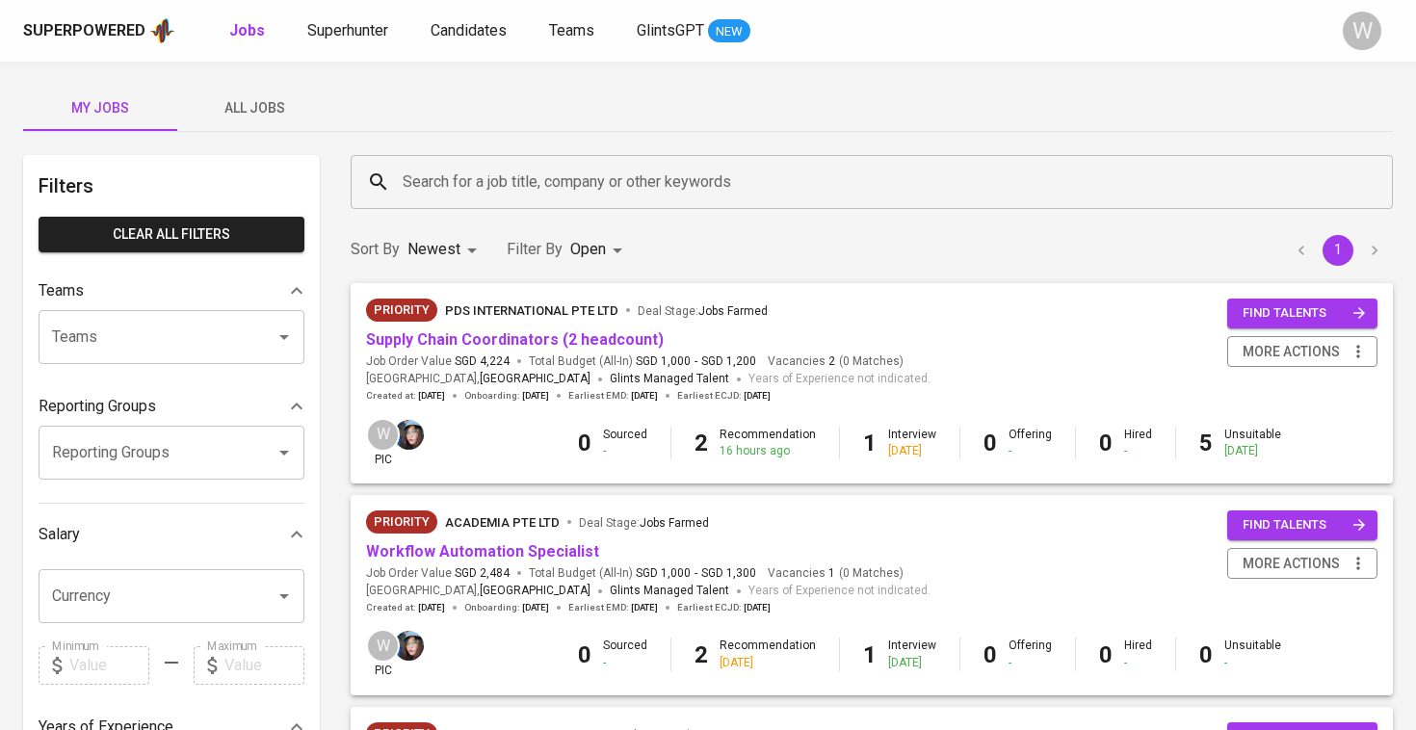
click at [271, 93] on button "All Jobs" at bounding box center [254, 108] width 154 height 46
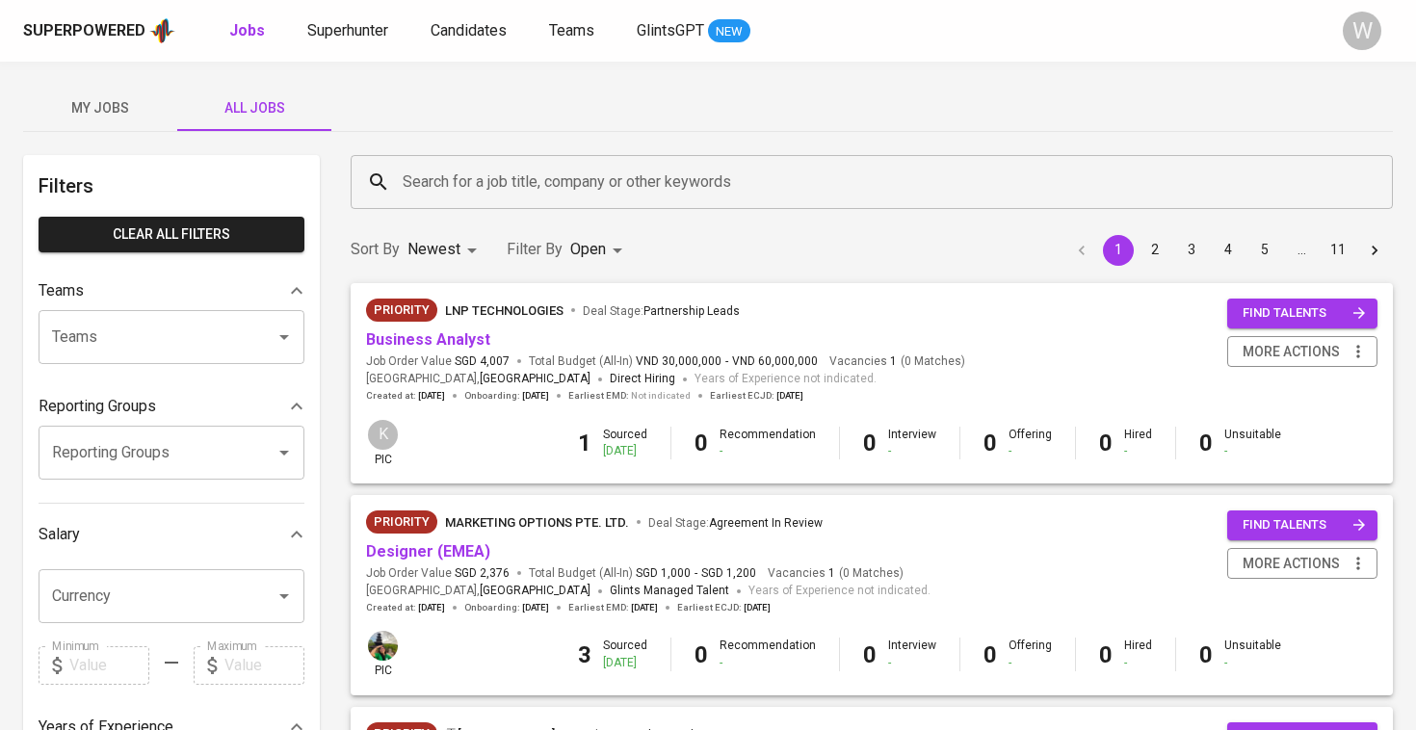
click at [428, 172] on input "Search for a job title, company or other keywords" at bounding box center [876, 182] width 957 height 37
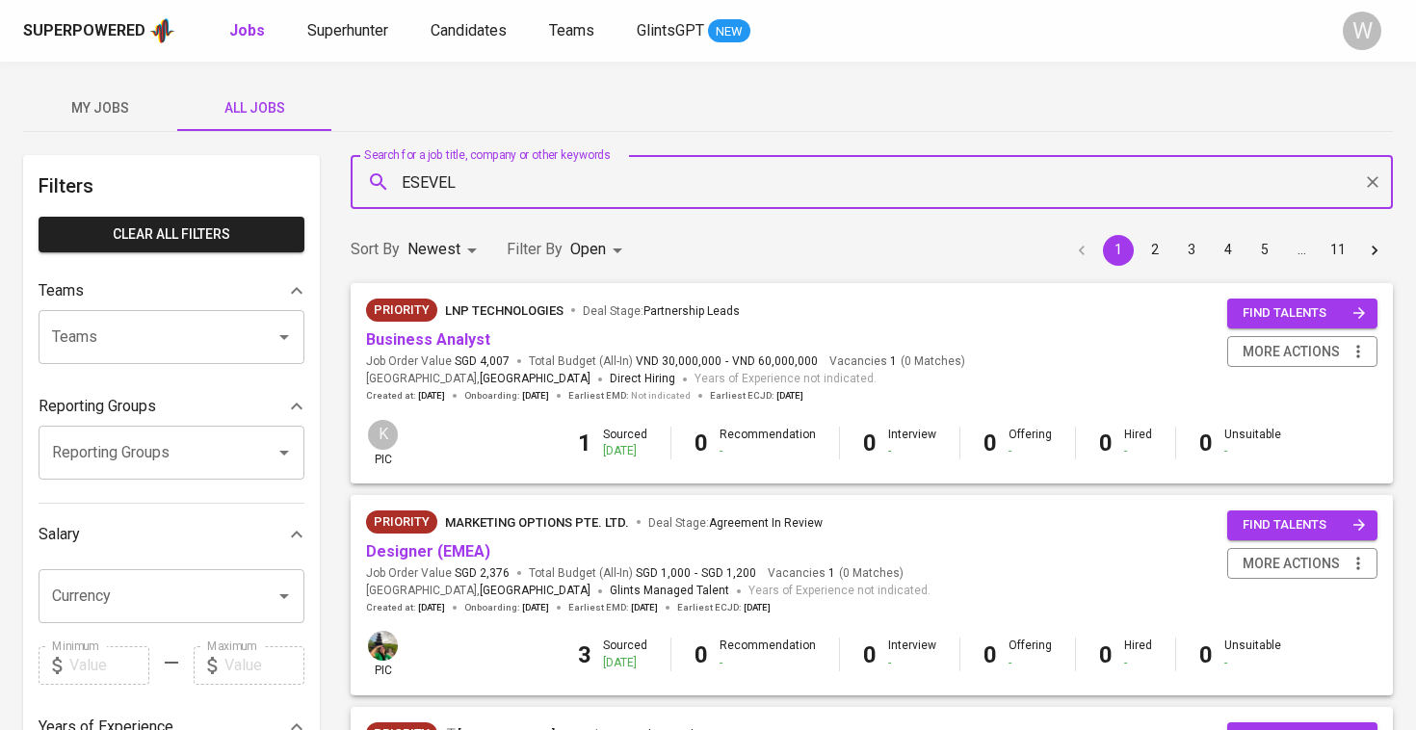
type input "ESEVEL"
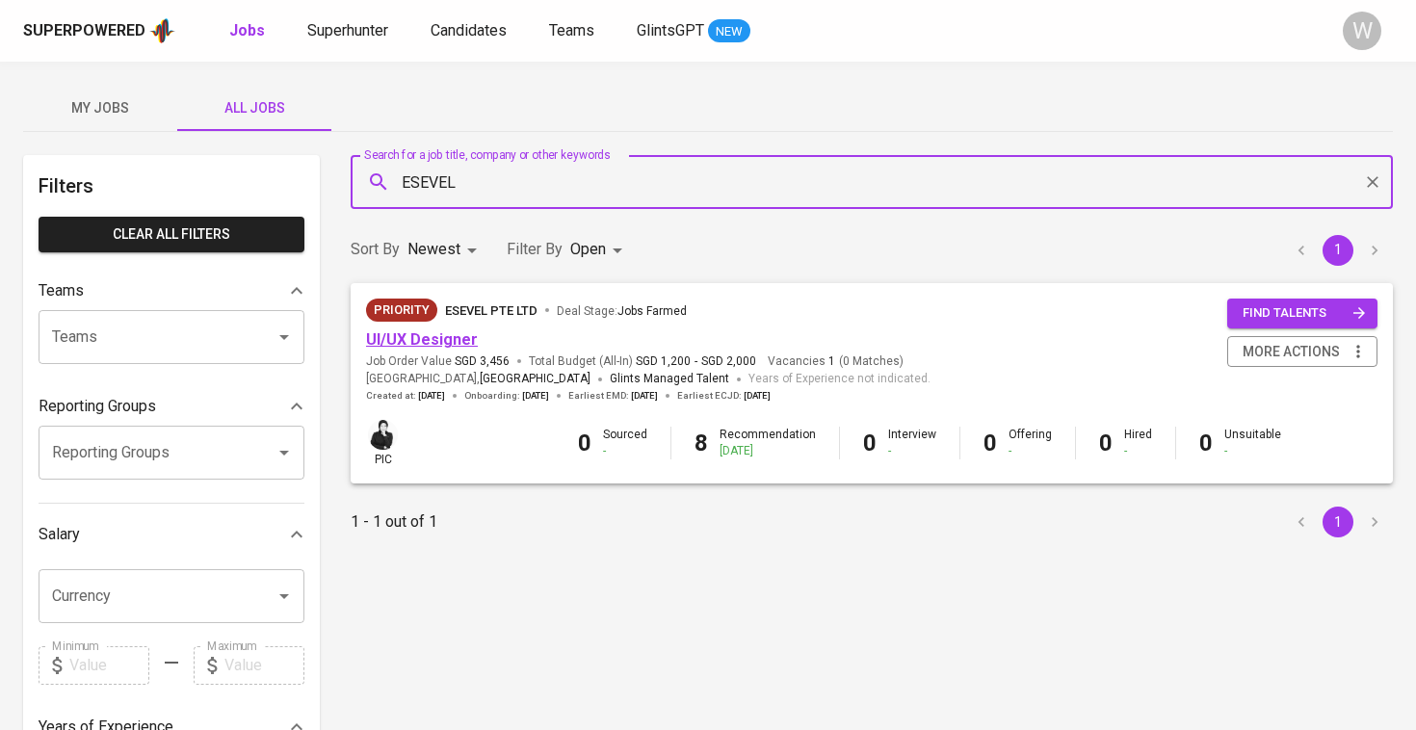
click at [398, 343] on link "UI/UX Designer" at bounding box center [422, 339] width 112 height 18
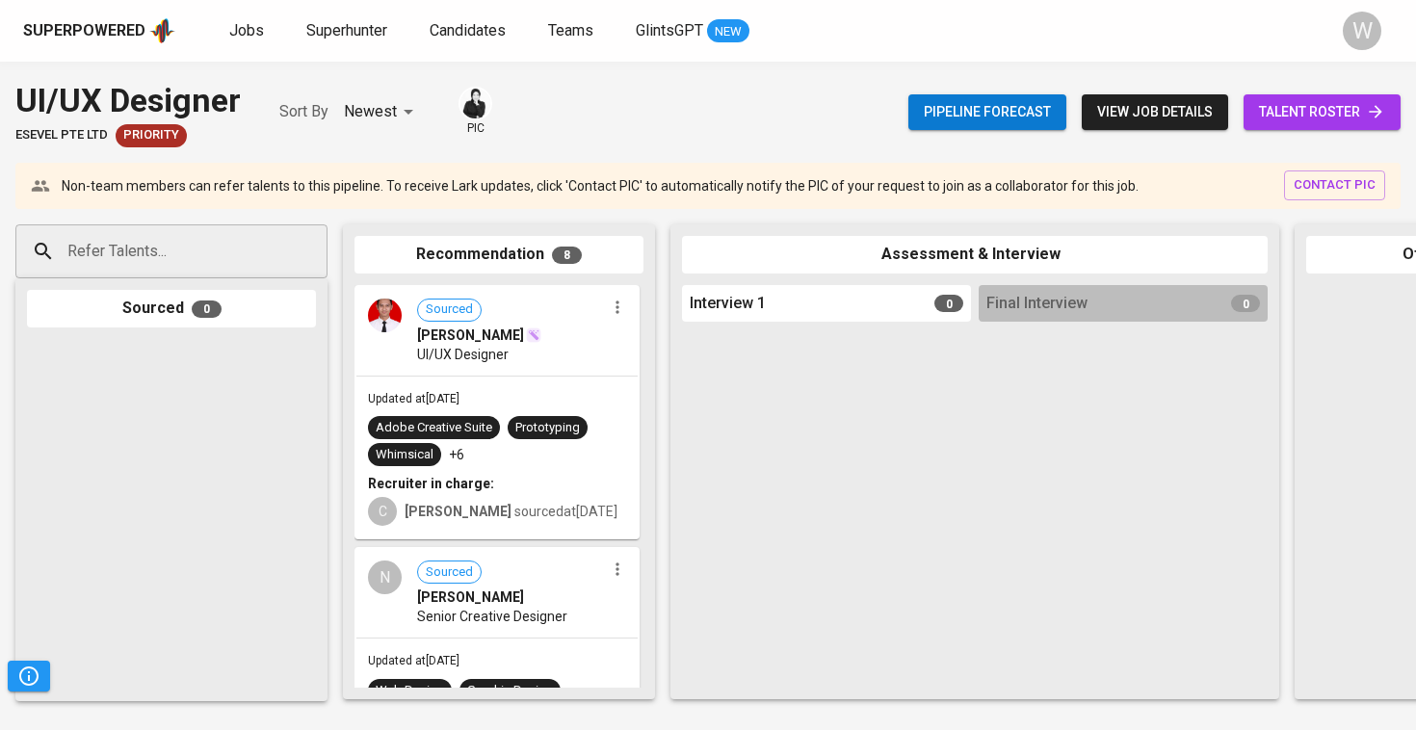
click at [1278, 119] on span "talent roster" at bounding box center [1322, 112] width 126 height 24
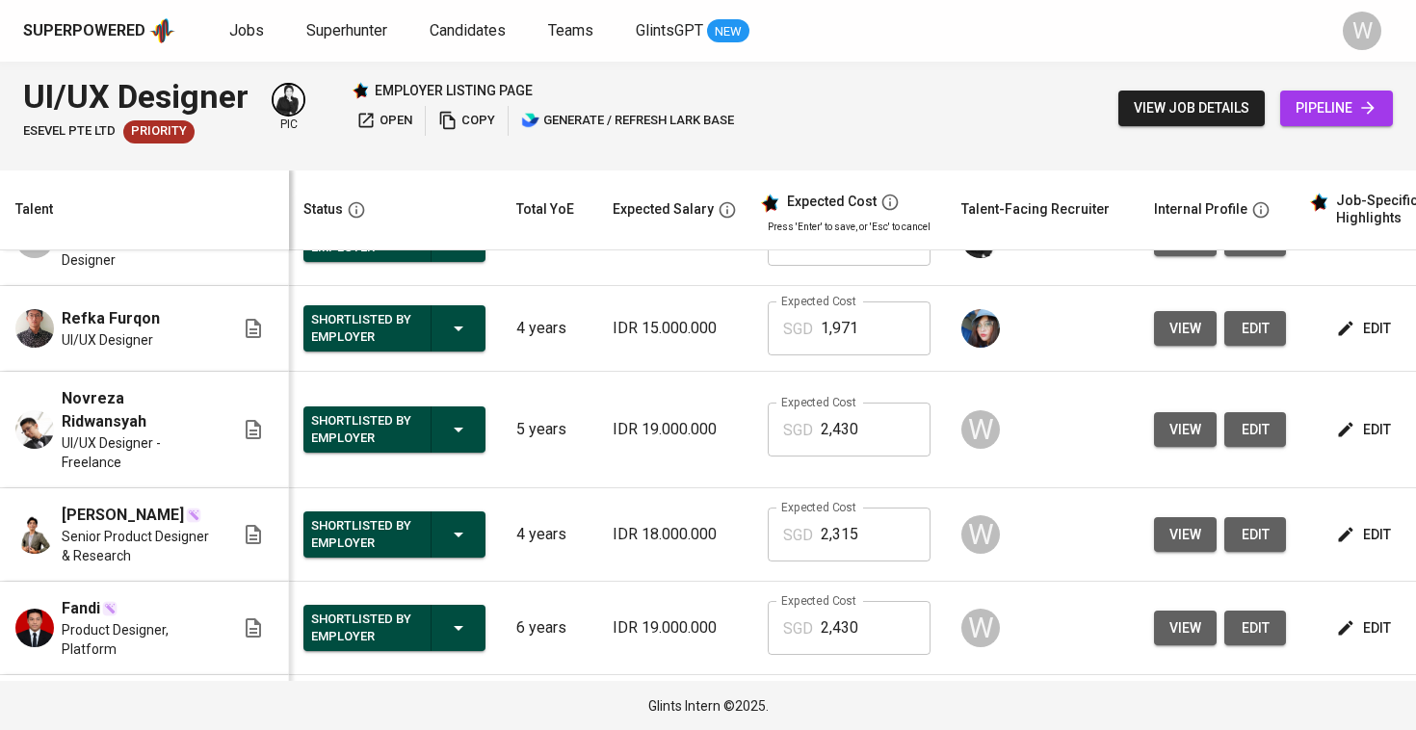
scroll to position [787, 1]
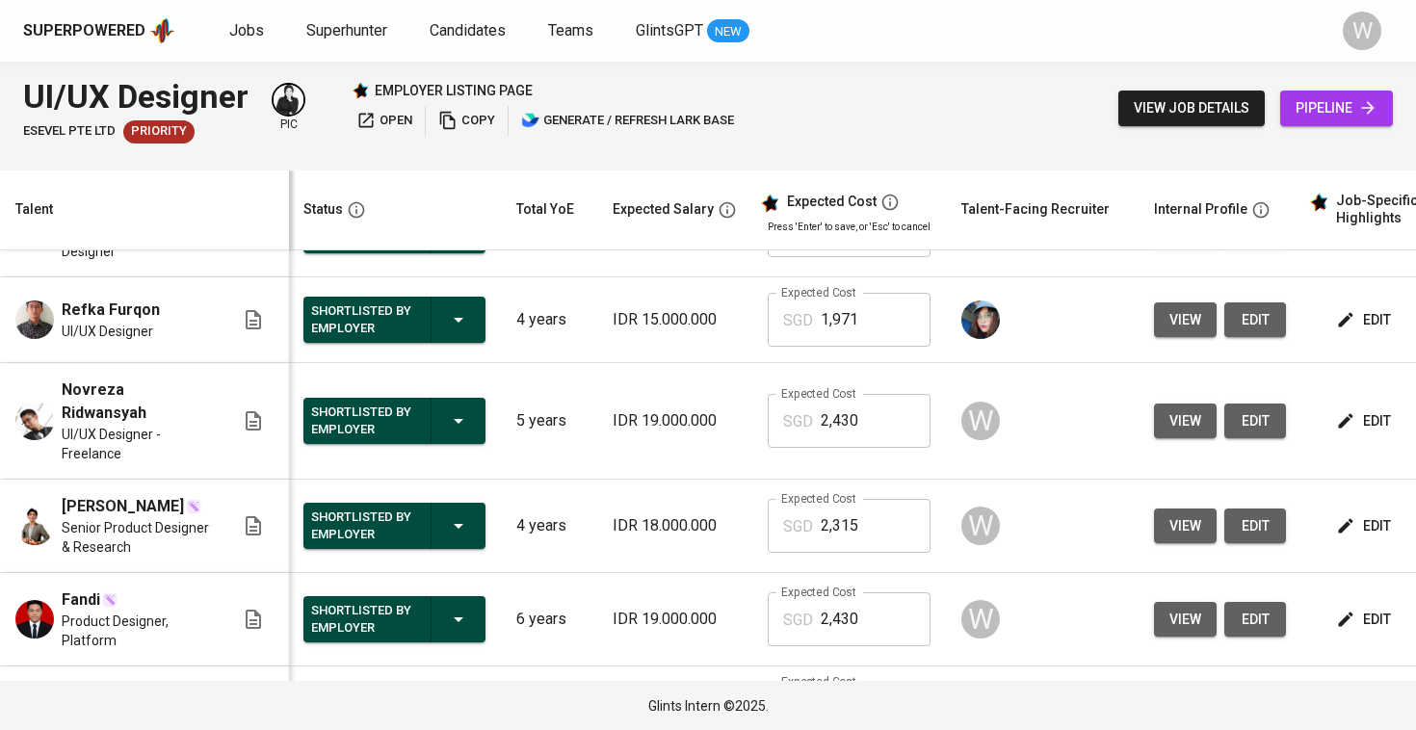
click at [1169, 612] on span "view" at bounding box center [1185, 620] width 32 height 24
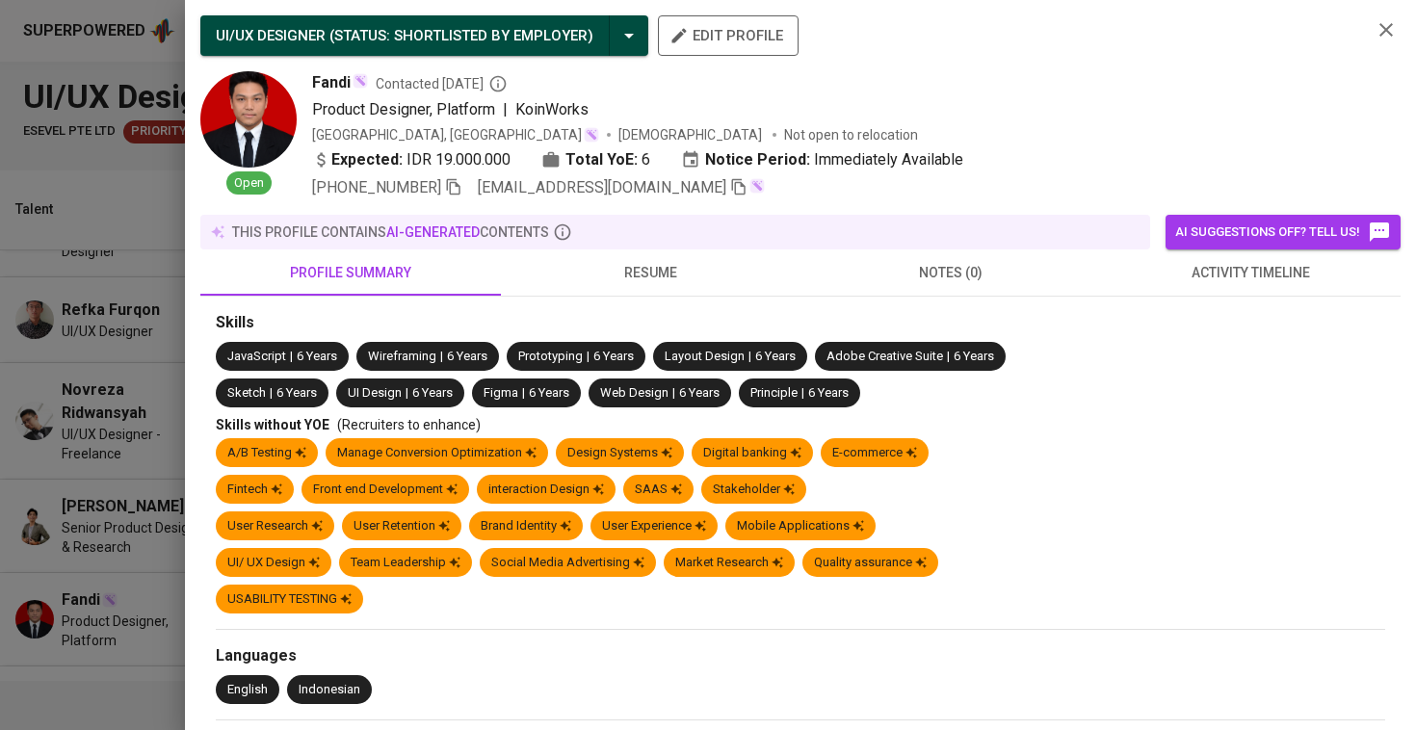
click at [640, 176] on span "[EMAIL_ADDRESS][DOMAIN_NAME]" at bounding box center [613, 187] width 270 height 23
click at [732, 188] on icon "button" at bounding box center [738, 187] width 13 height 16
click at [110, 242] on div at bounding box center [708, 365] width 1416 height 730
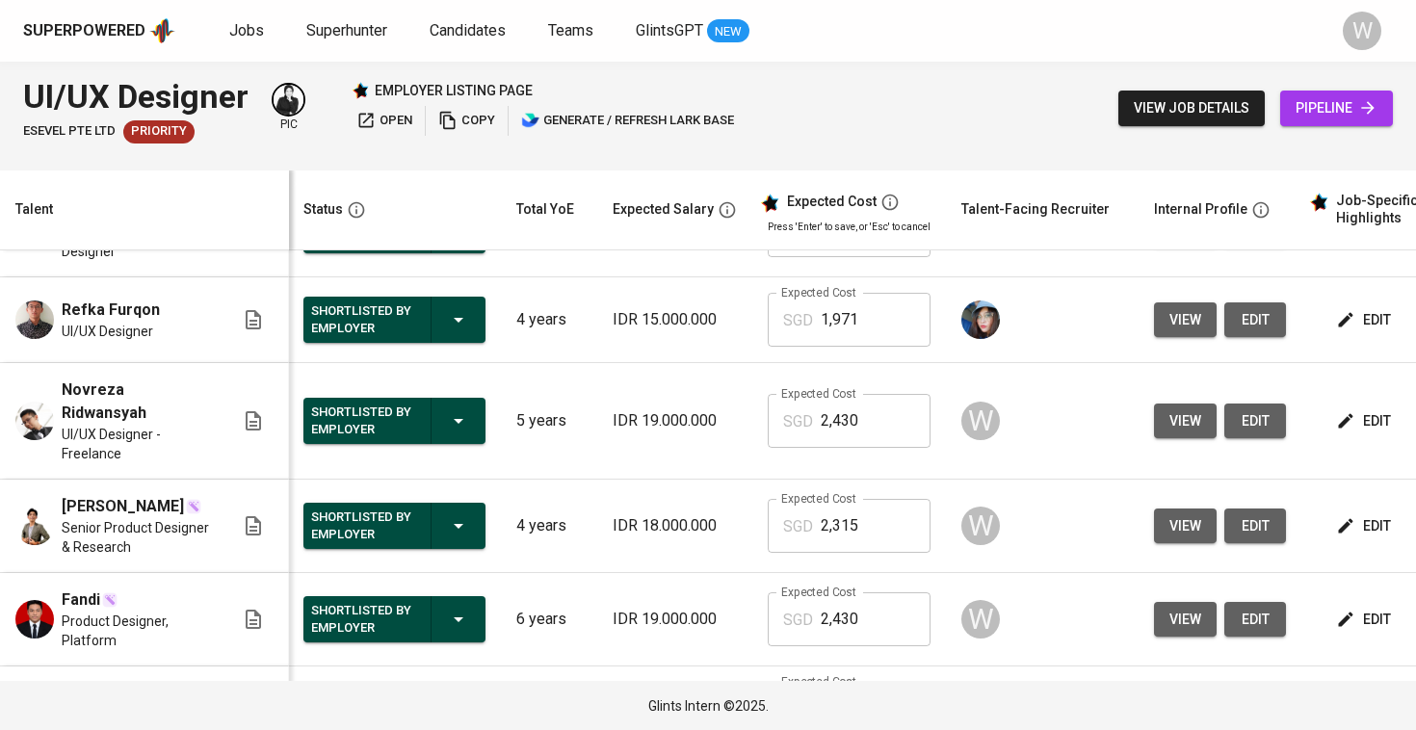
click at [1191, 432] on span "view" at bounding box center [1185, 421] width 32 height 24
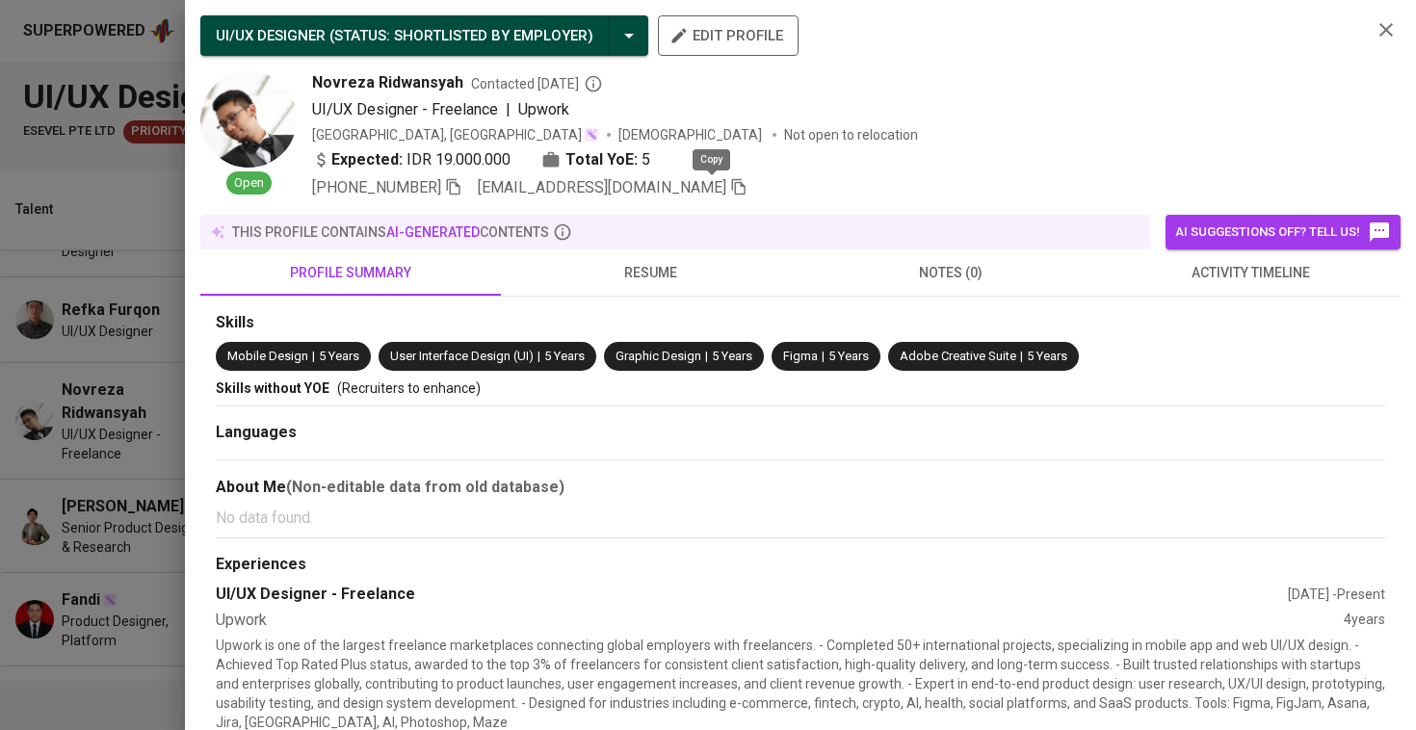
click at [732, 188] on icon "button" at bounding box center [738, 187] width 13 height 16
click at [35, 247] on div at bounding box center [708, 365] width 1416 height 730
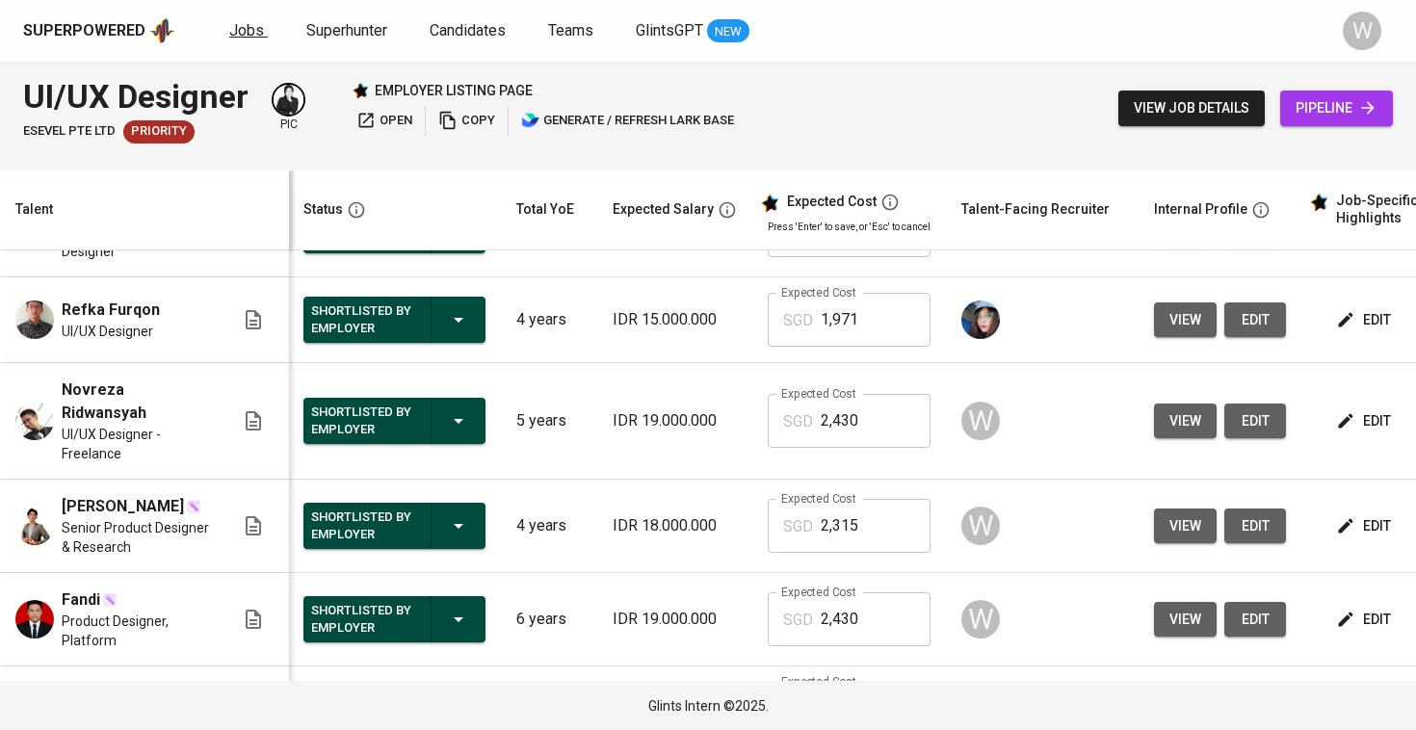
click at [231, 23] on span "Jobs" at bounding box center [246, 30] width 35 height 18
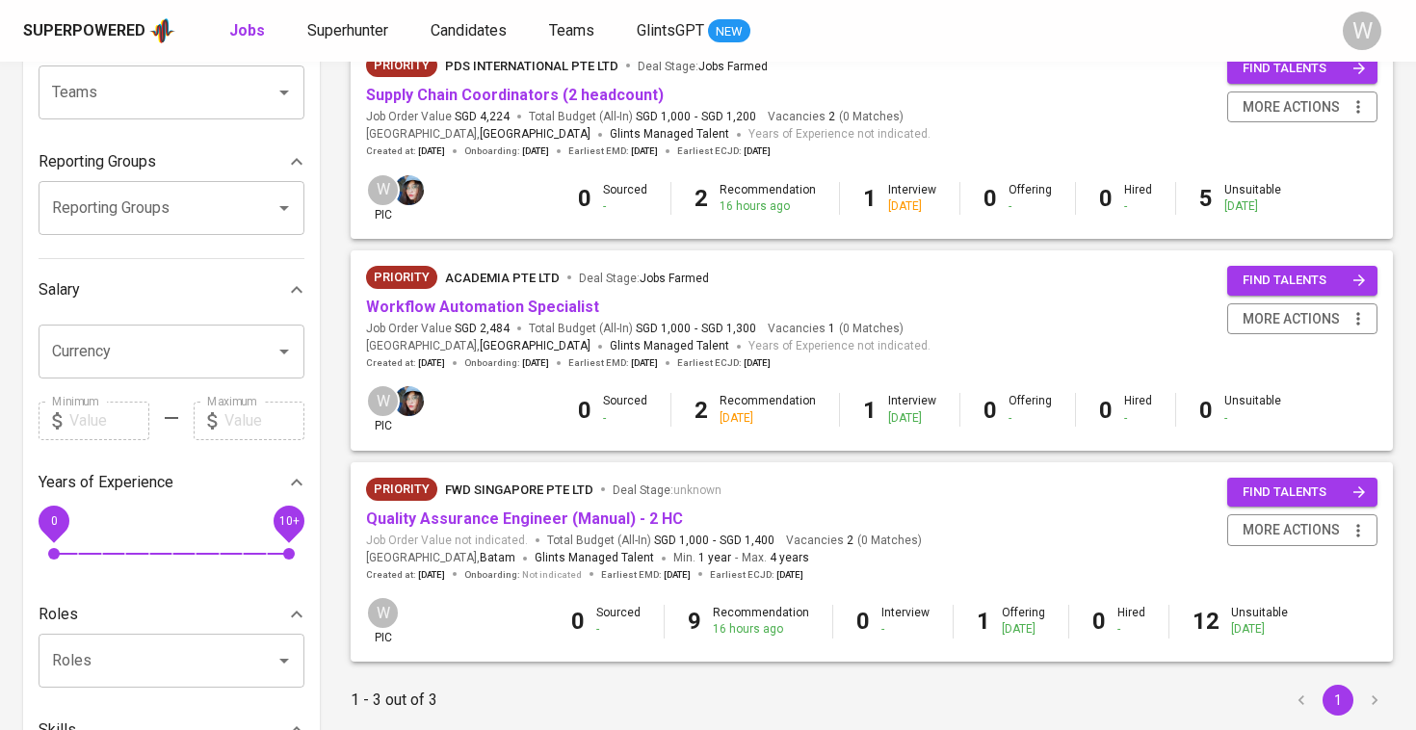
scroll to position [247, 0]
